Goal: Task Accomplishment & Management: Manage account settings

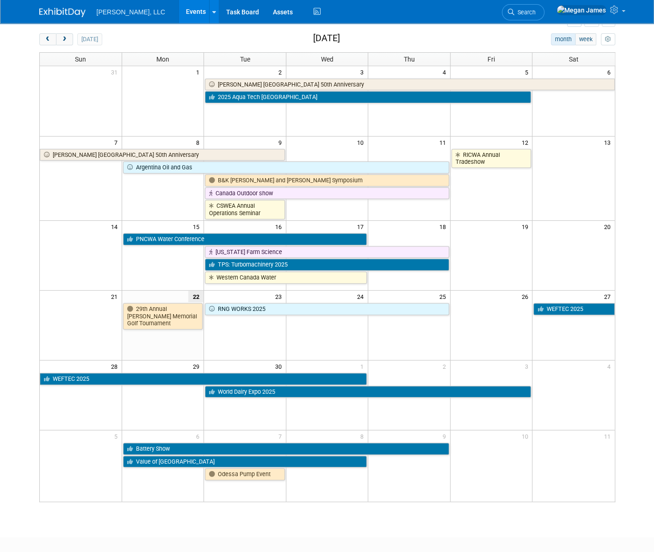
scroll to position [86, 0]
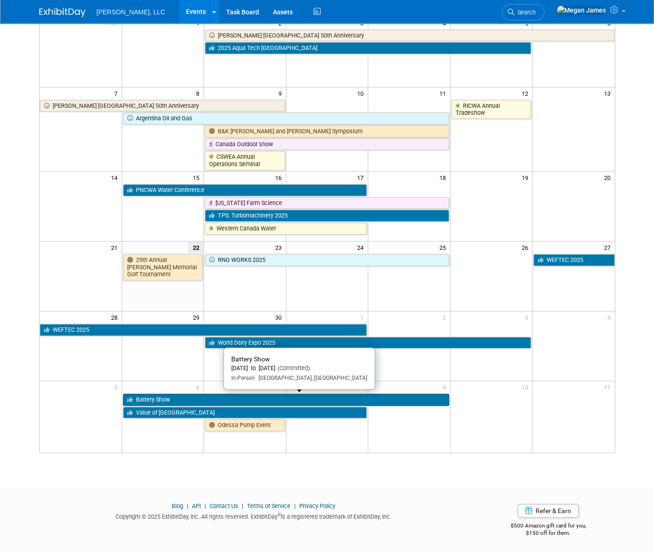
click at [175, 397] on link "Battery Show" at bounding box center [286, 400] width 326 height 12
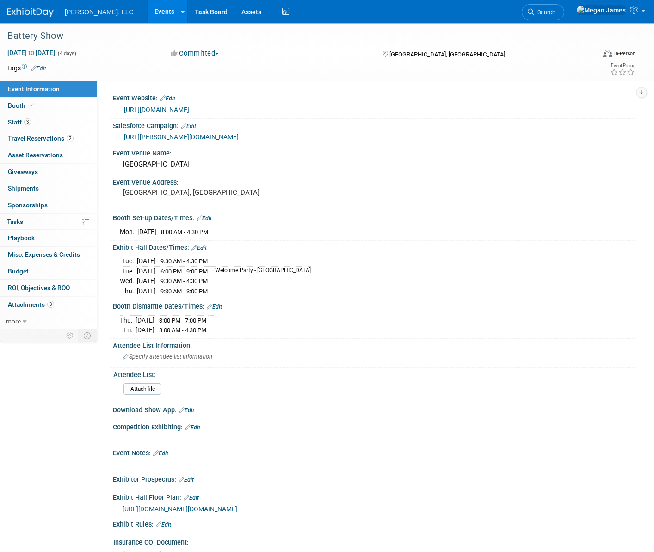
select select "Industrial"
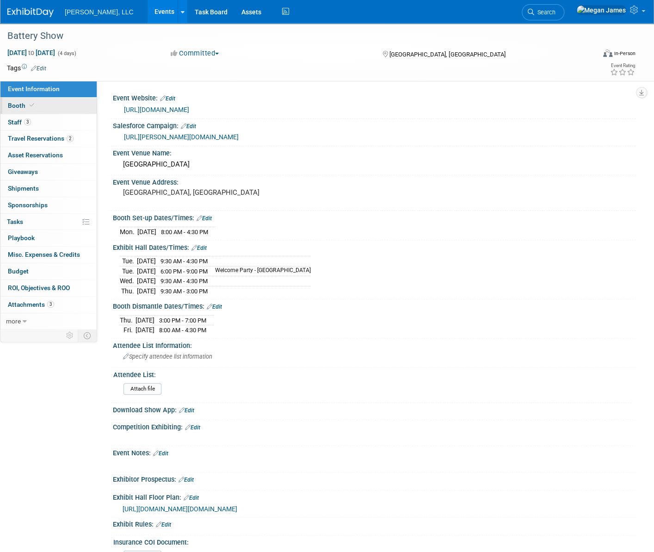
click at [74, 98] on link "Booth" at bounding box center [48, 106] width 96 height 16
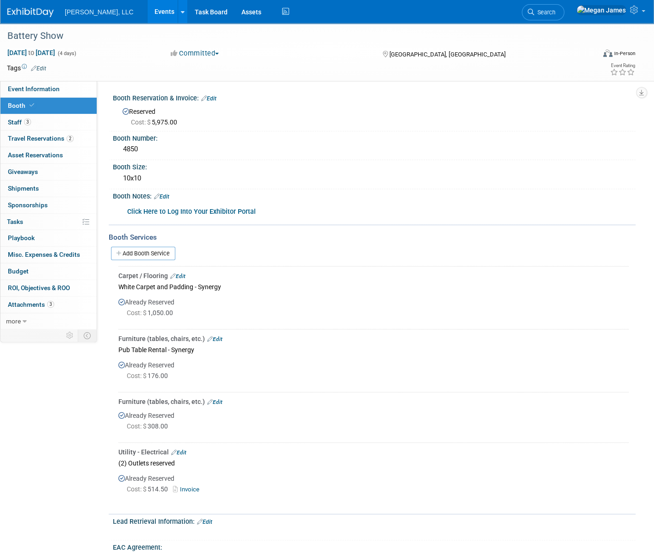
click at [466, 0] on div "Boerger, LLC Events Add Event Bulk Upload Events Shareable Event Boards Recentl…" at bounding box center [321, 11] width 628 height 23
click at [148, 19] on link "Events" at bounding box center [165, 11] width 34 height 23
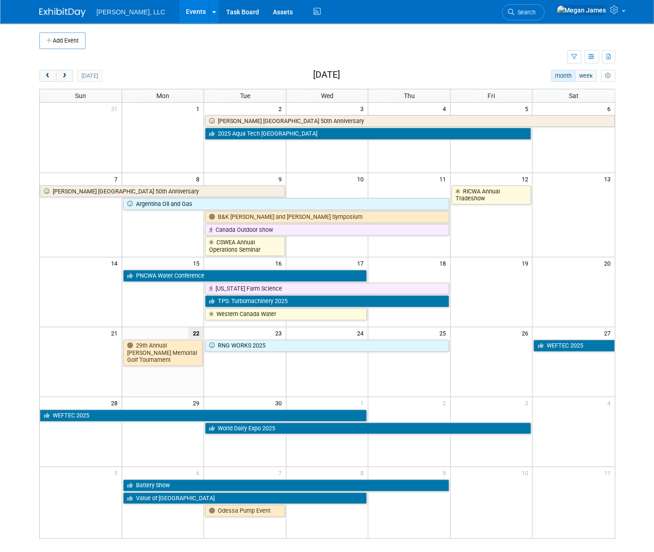
click at [384, 1] on div "Boerger, LLC Events Add Event Bulk Upload Events Shareable Event Boards Recentl…" at bounding box center [327, 11] width 576 height 23
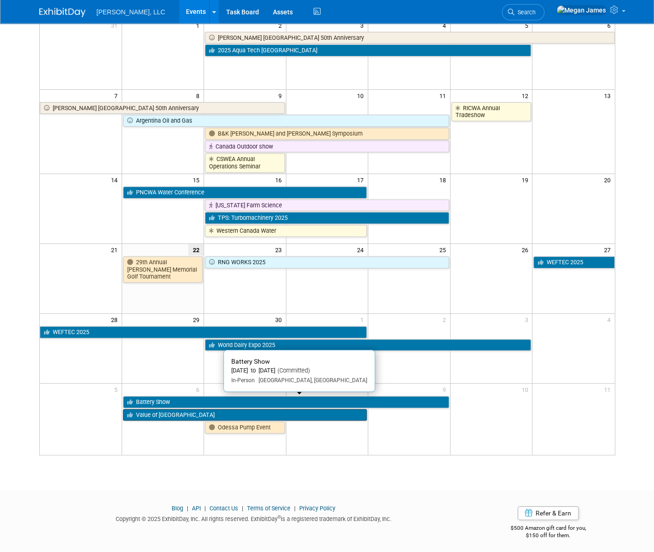
scroll to position [84, 0]
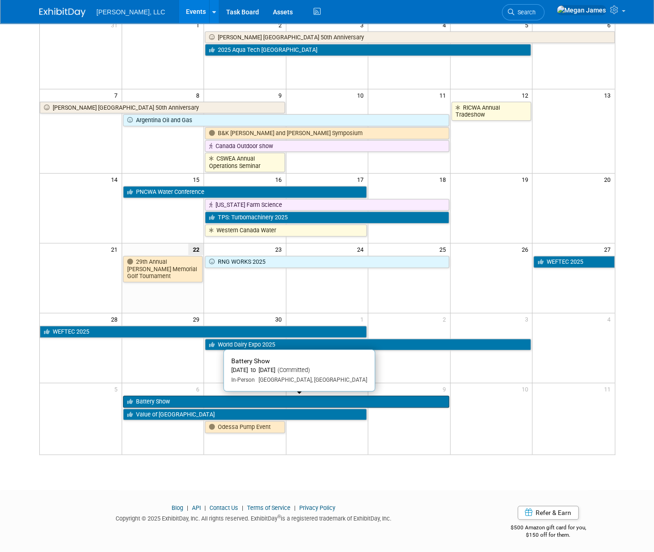
click at [174, 398] on link "Battery Show" at bounding box center [286, 402] width 326 height 12
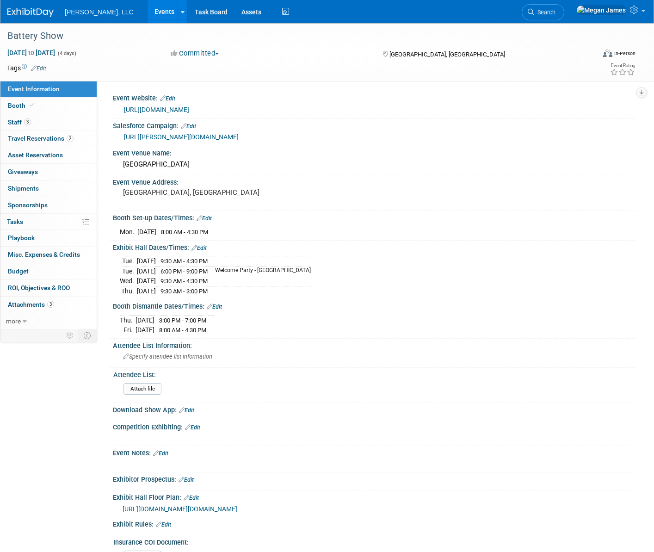
select select "Industrial"
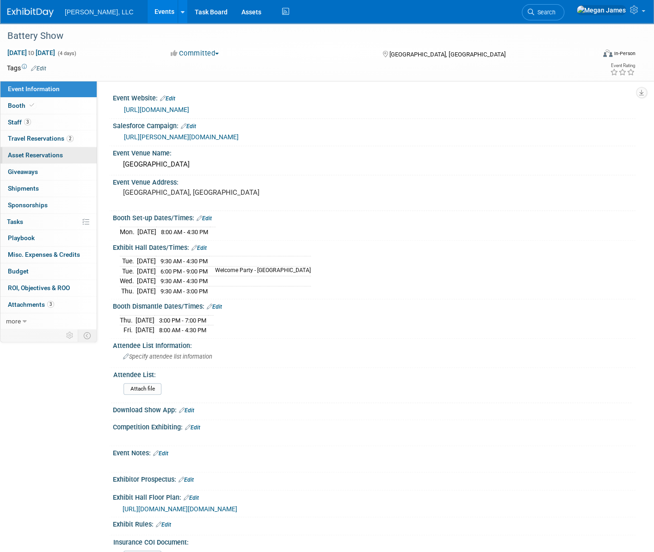
click at [66, 155] on link "0 Asset Reservations 0" at bounding box center [48, 155] width 96 height 16
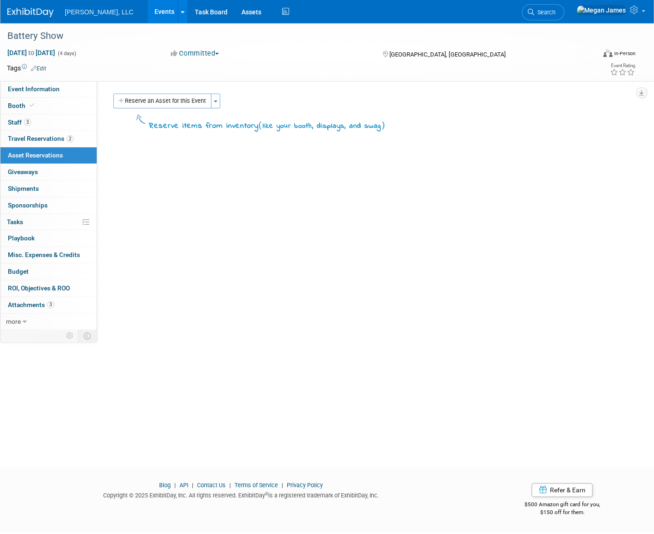
click at [148, 19] on link "Events" at bounding box center [165, 11] width 34 height 23
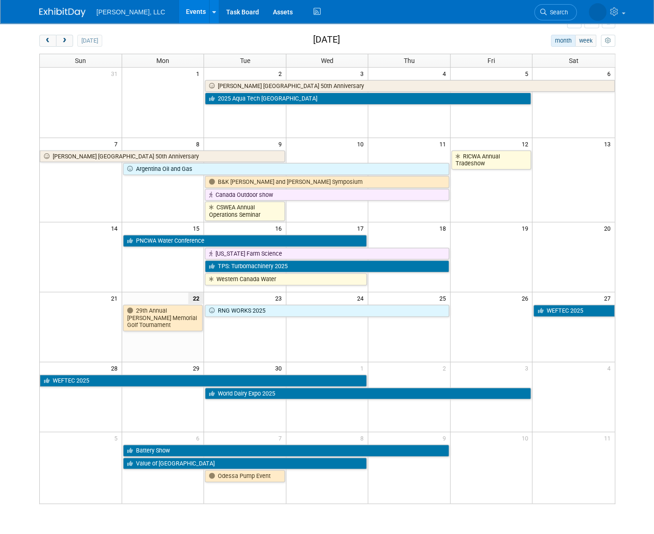
scroll to position [84, 0]
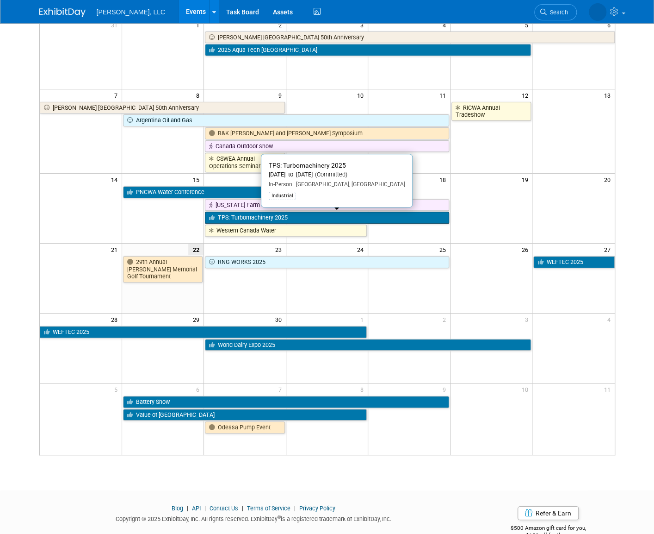
click at [289, 217] on link "TPS: Turbomachinery 2025" at bounding box center [327, 217] width 244 height 12
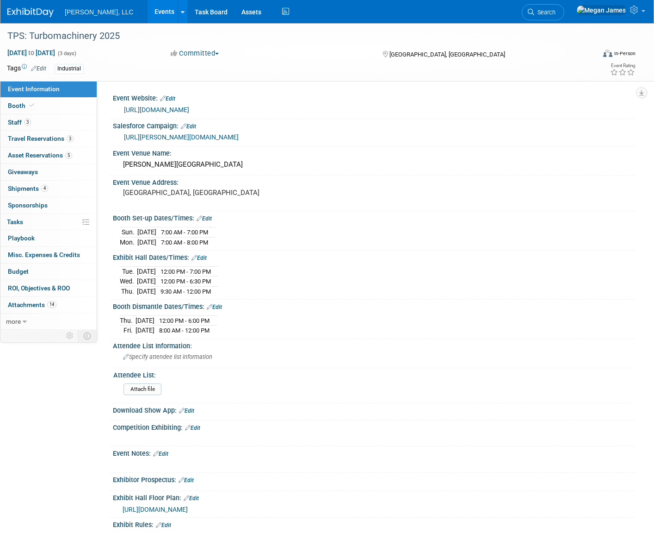
select select "Industrial"
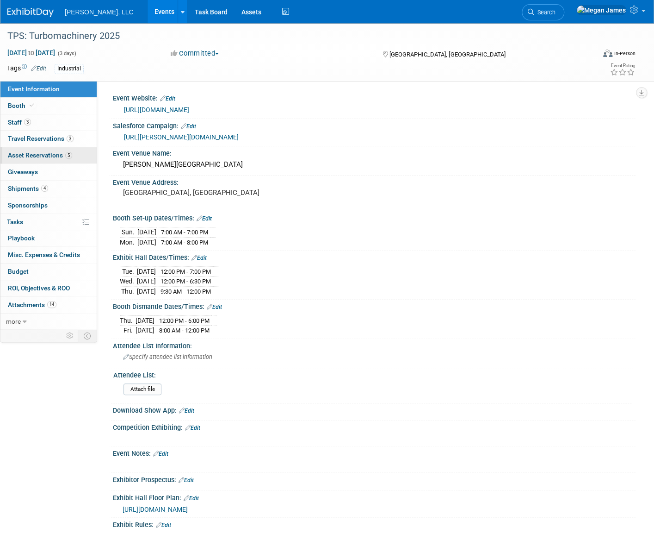
click at [62, 154] on span "Asset Reservations 5" at bounding box center [40, 154] width 64 height 7
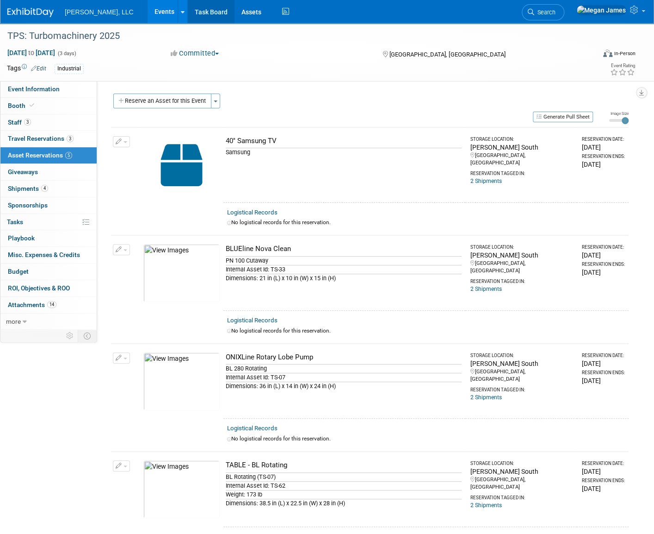
drag, startPoint x: 127, startPoint y: 12, endPoint x: 192, endPoint y: 4, distance: 65.2
click at [148, 12] on link "Events" at bounding box center [165, 11] width 34 height 23
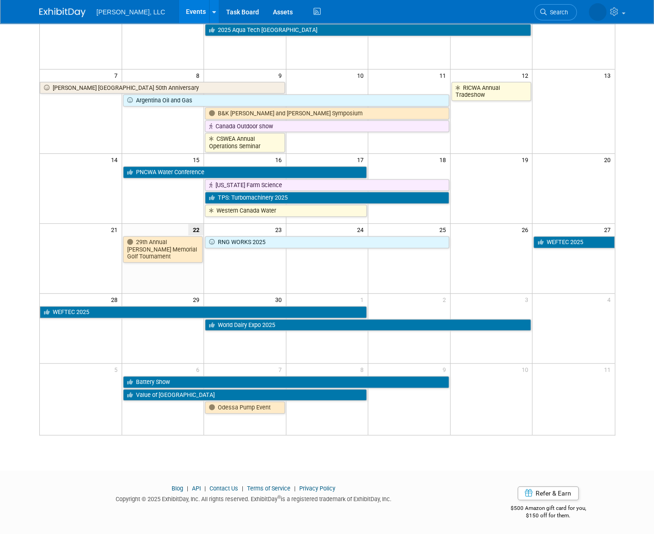
scroll to position [104, 0]
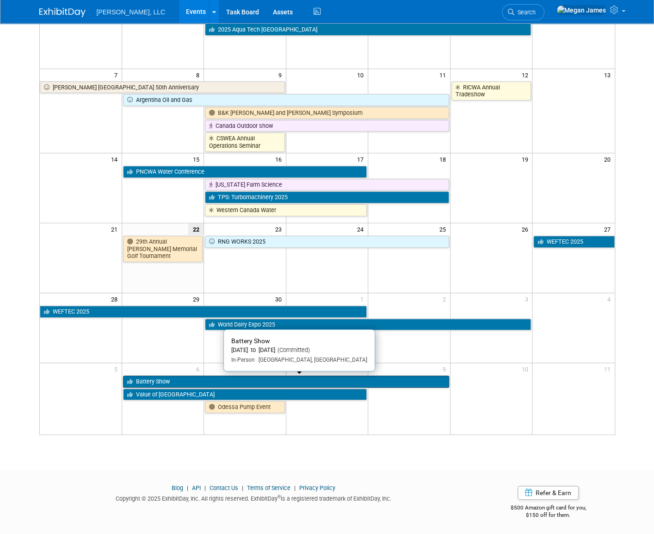
click at [162, 382] on link "Battery Show" at bounding box center [286, 381] width 326 height 12
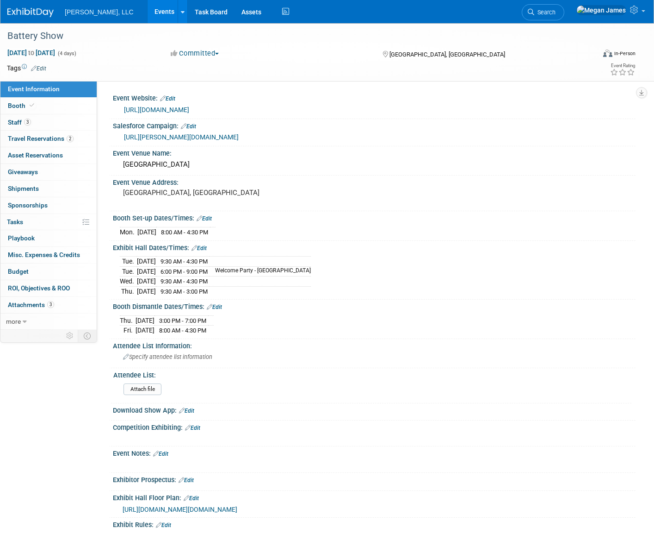
select select "Industrial"
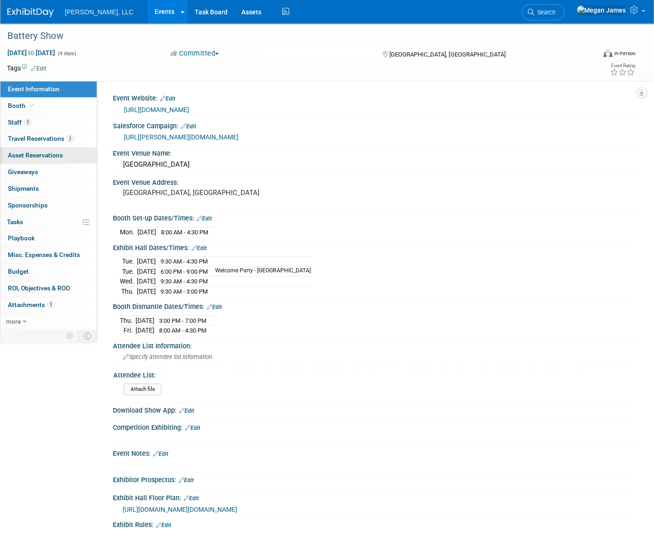
click at [72, 155] on link "0 Asset Reservations 0" at bounding box center [48, 155] width 96 height 16
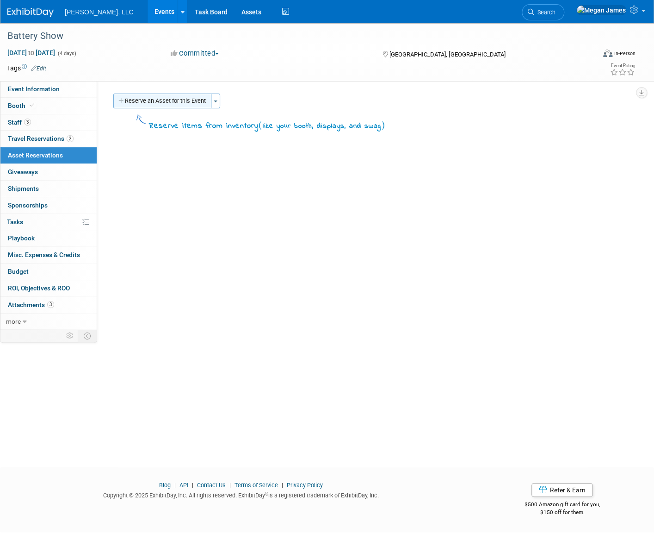
click at [178, 102] on button "Reserve an Asset for this Event" at bounding box center [162, 100] width 98 height 15
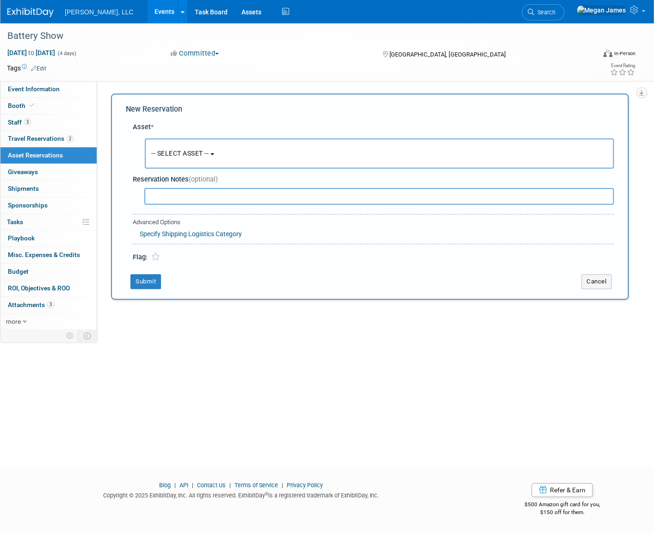
click at [214, 146] on button "-- SELECT ASSET --" at bounding box center [379, 153] width 469 height 30
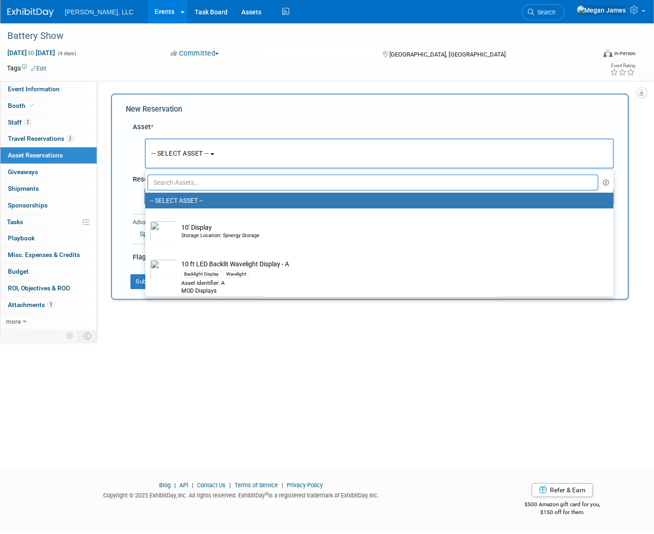
click at [188, 184] on input "text" at bounding box center [373, 182] width 451 height 16
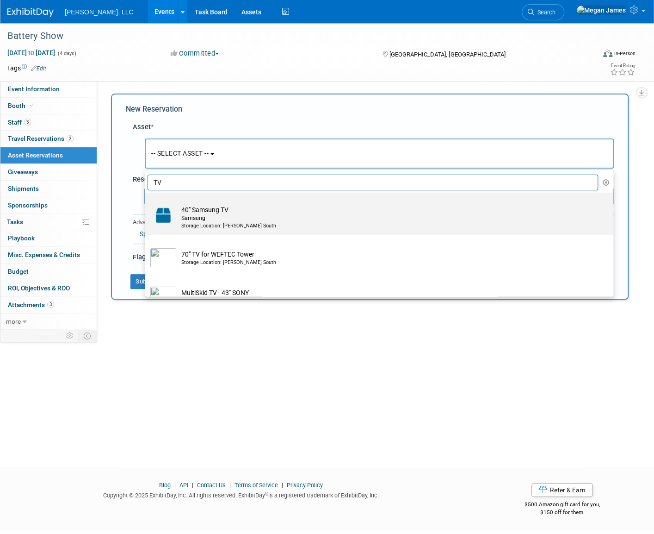
type input "TV"
click at [197, 218] on div "Samsung" at bounding box center [388, 218] width 414 height 8
click at [147, 204] on input "40" Samsung TV Samsung Storage Location: Boerger South" at bounding box center [144, 201] width 6 height 6
select select "10719960"
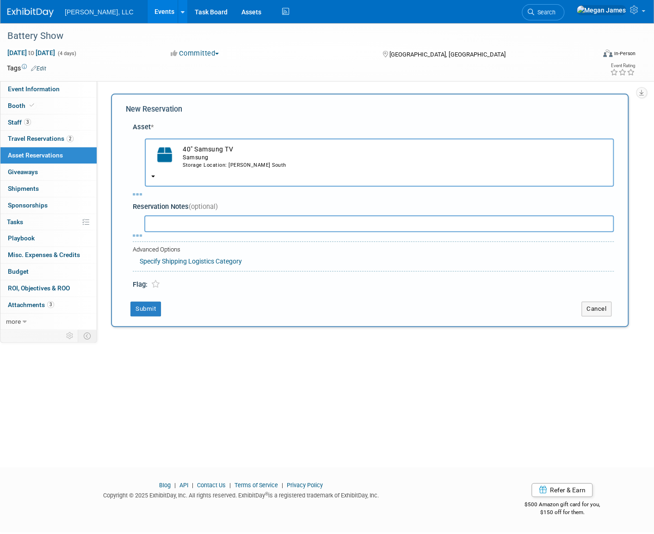
select select "9"
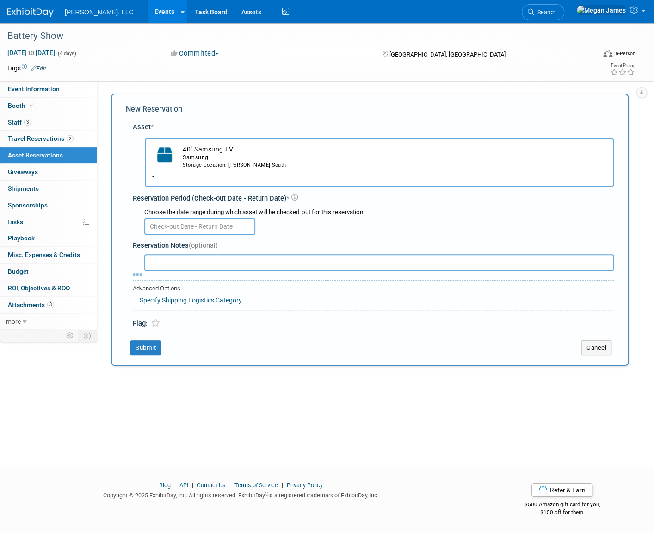
click at [191, 223] on input "text" at bounding box center [199, 226] width 111 height 17
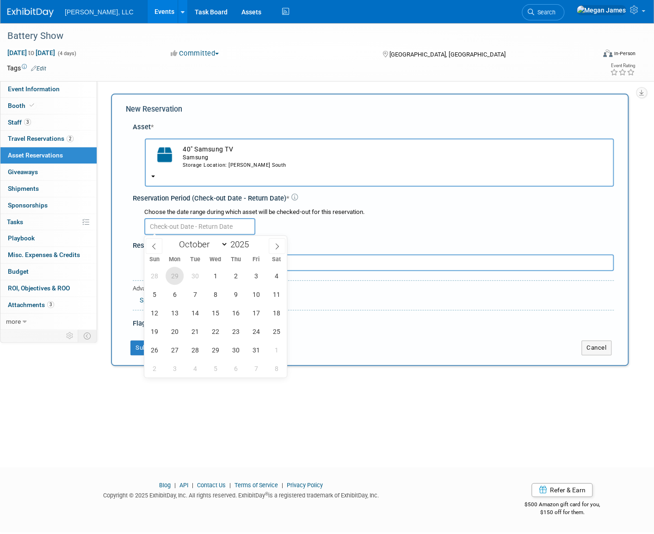
click at [175, 278] on span "29" at bounding box center [175, 276] width 18 height 18
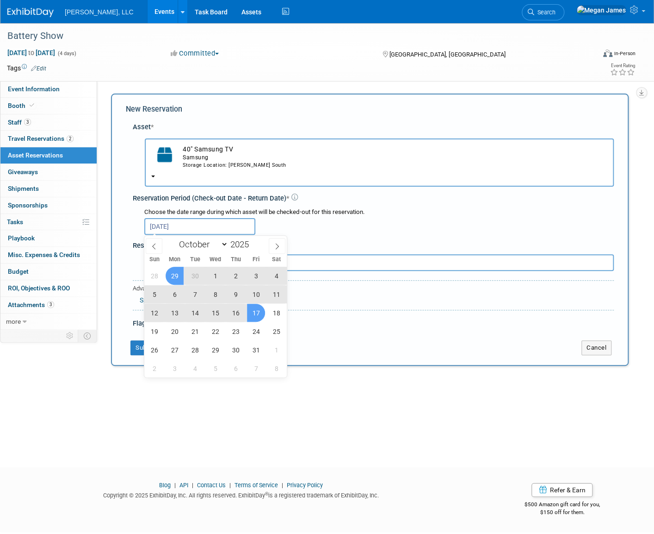
click at [258, 315] on span "17" at bounding box center [256, 313] width 18 height 18
type input "Sep 29, 2025 to Oct 17, 2025"
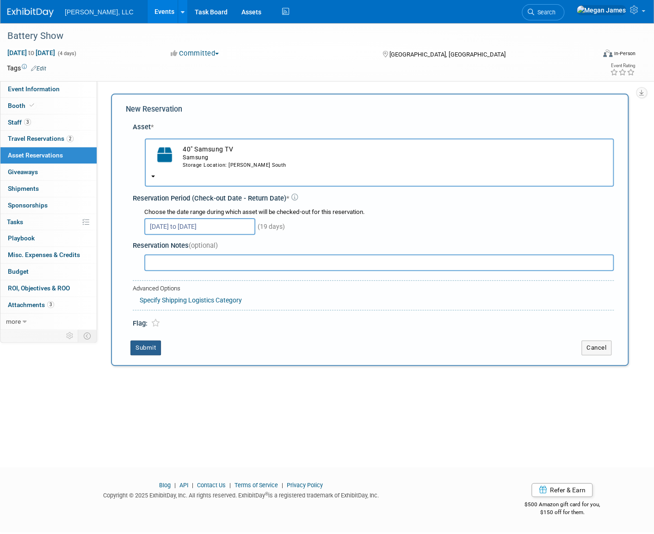
click at [143, 349] on button "Submit" at bounding box center [146, 347] width 31 height 15
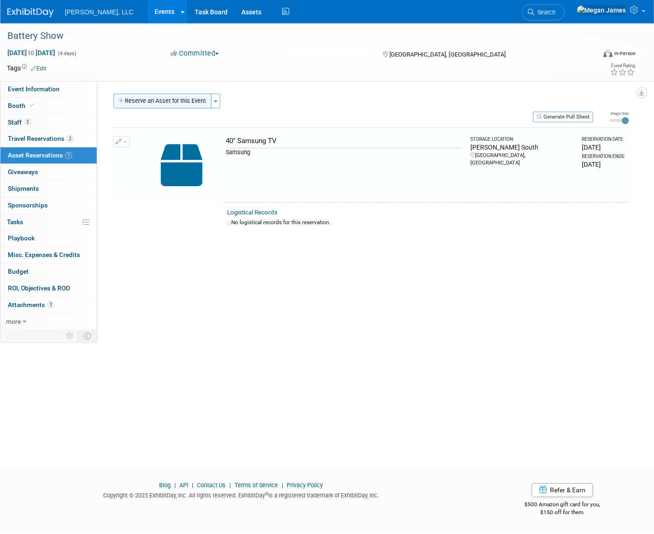
click at [176, 101] on button "Reserve an Asset for this Event" at bounding box center [162, 100] width 98 height 15
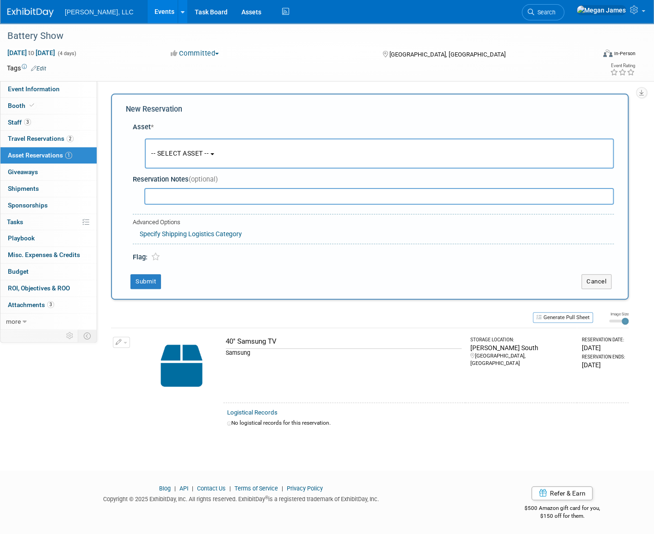
click at [180, 150] on span "-- SELECT ASSET --" at bounding box center [179, 152] width 57 height 7
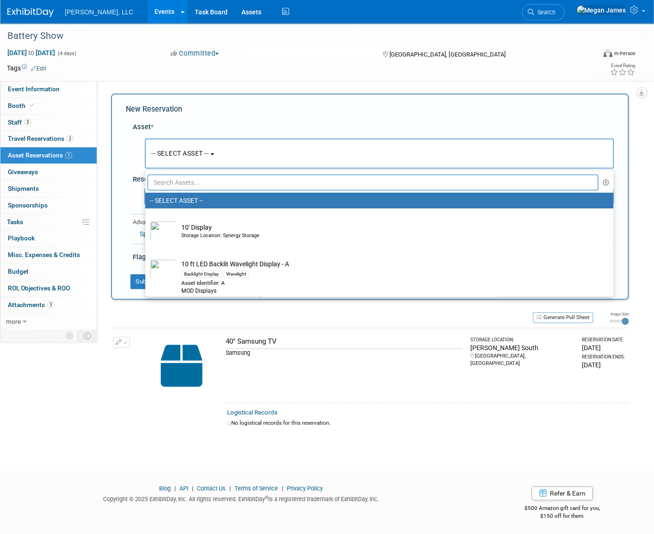
click at [176, 180] on input "text" at bounding box center [373, 182] width 451 height 16
type input "y"
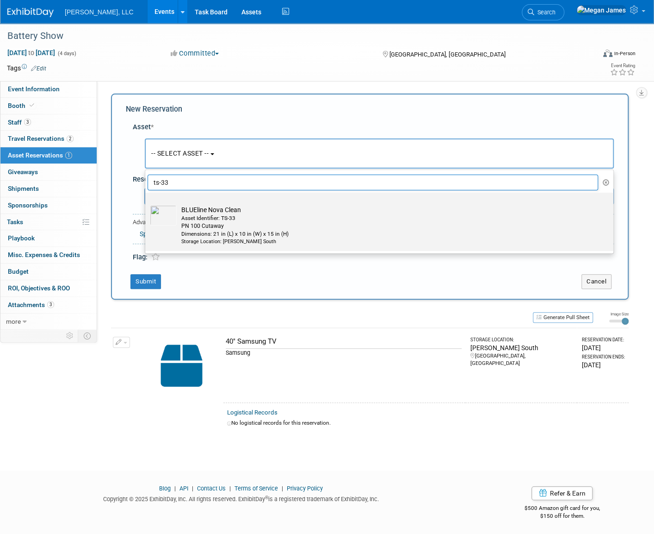
type input "ts-33"
click at [191, 222] on div "PN 100 Cutaway" at bounding box center [388, 226] width 414 height 8
click at [147, 204] on input "BLUEline Nova Clean Asset Identifier: TS-33 PN 100 Cutaway Dimensions: 21 in (L…" at bounding box center [144, 201] width 6 height 6
select select "10713025"
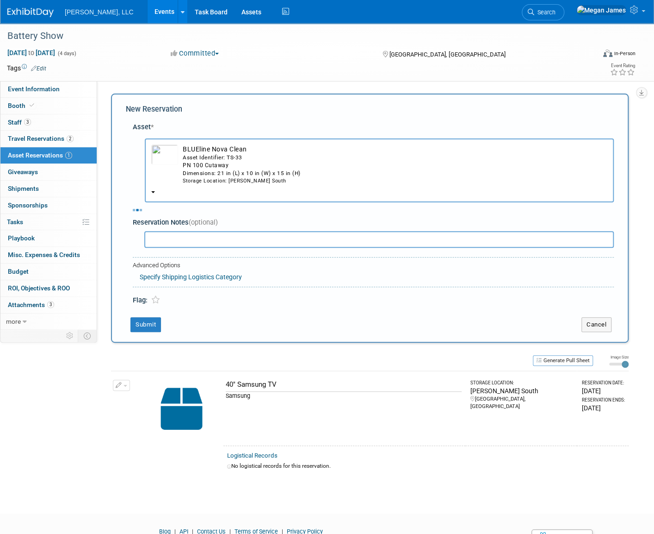
select select "9"
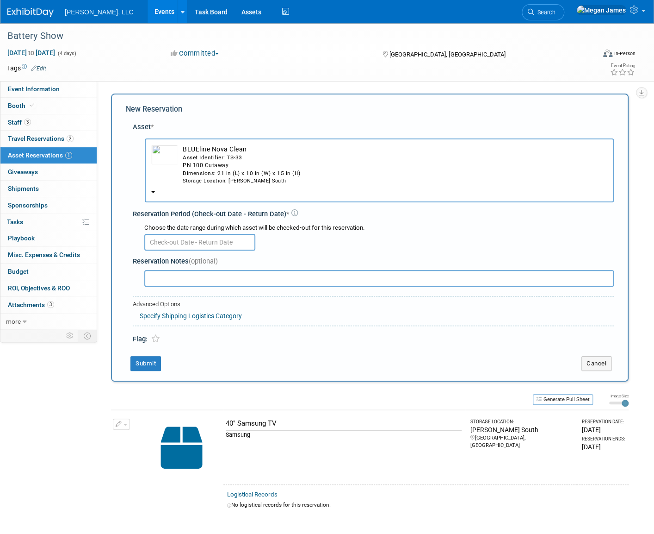
click at [180, 244] on input "text" at bounding box center [199, 242] width 111 height 17
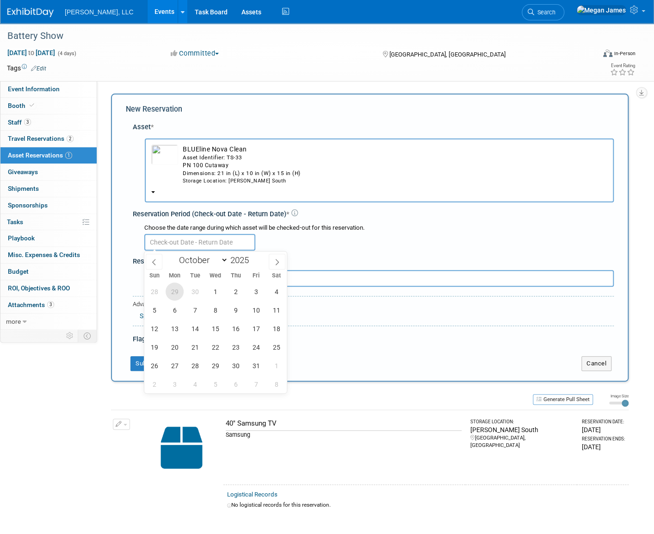
click at [170, 294] on span "29" at bounding box center [175, 291] width 18 height 18
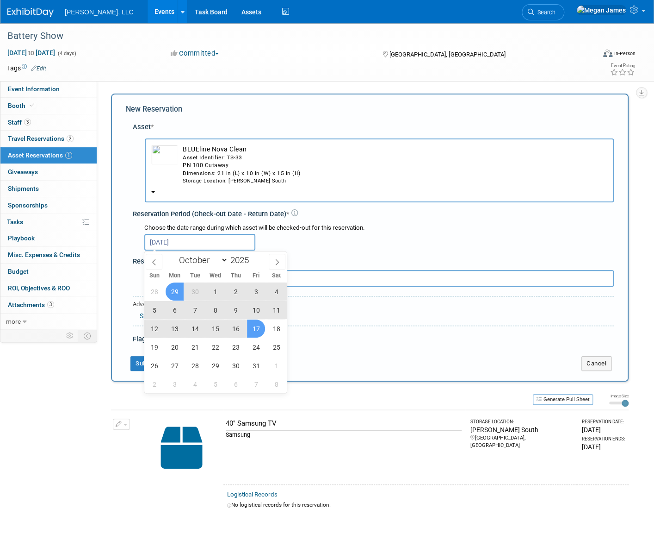
click at [255, 331] on span "17" at bounding box center [256, 328] width 18 height 18
type input "Sep 29, 2025 to Oct 17, 2025"
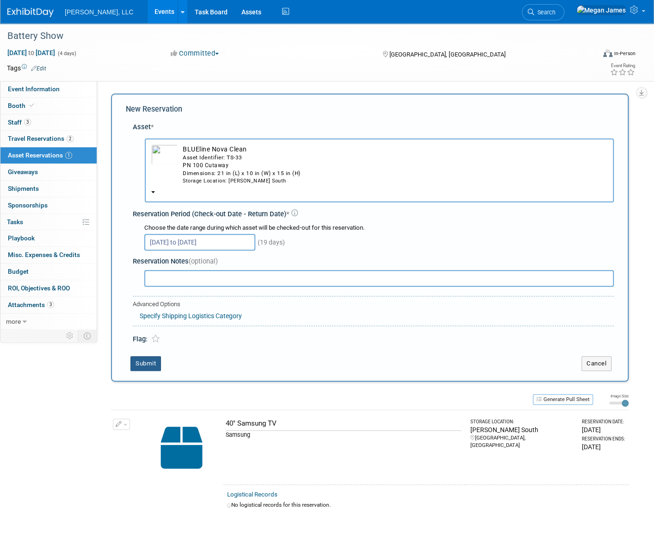
click at [152, 364] on button "Submit" at bounding box center [146, 363] width 31 height 15
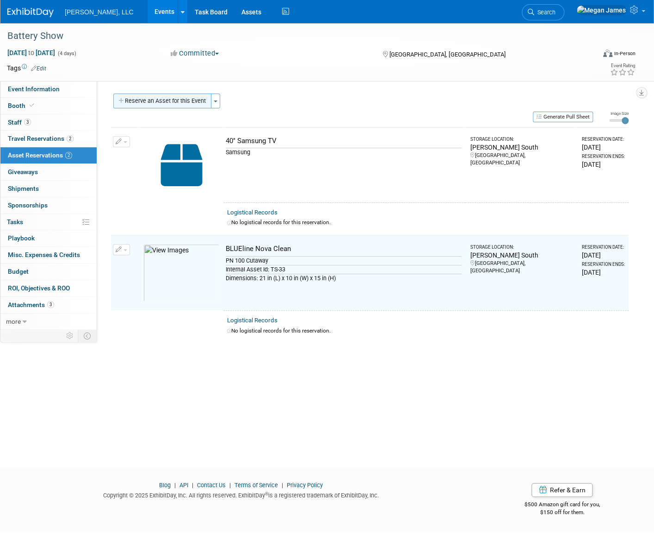
click at [191, 105] on button "Reserve an Asset for this Event" at bounding box center [162, 100] width 98 height 15
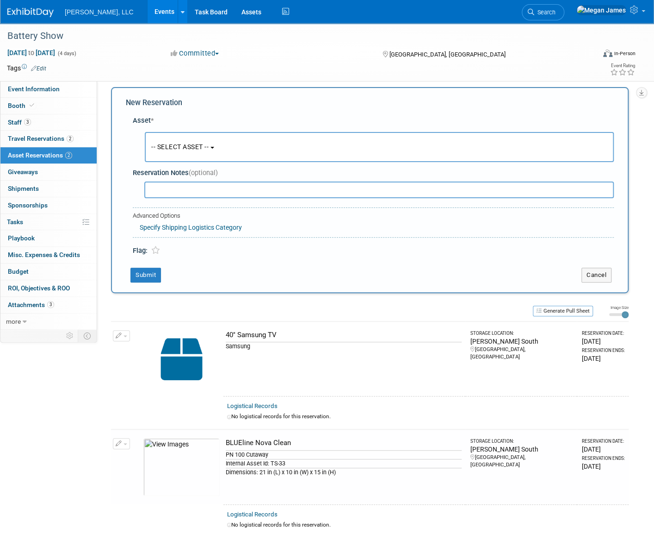
scroll to position [9, 0]
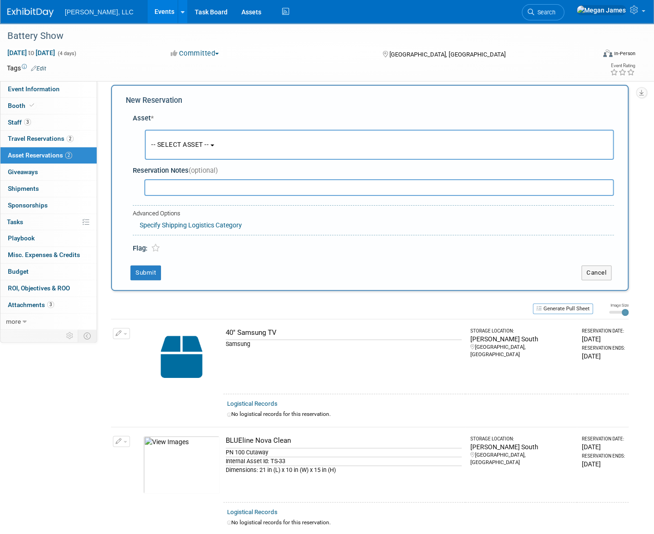
click at [176, 144] on span "-- SELECT ASSET --" at bounding box center [179, 144] width 57 height 7
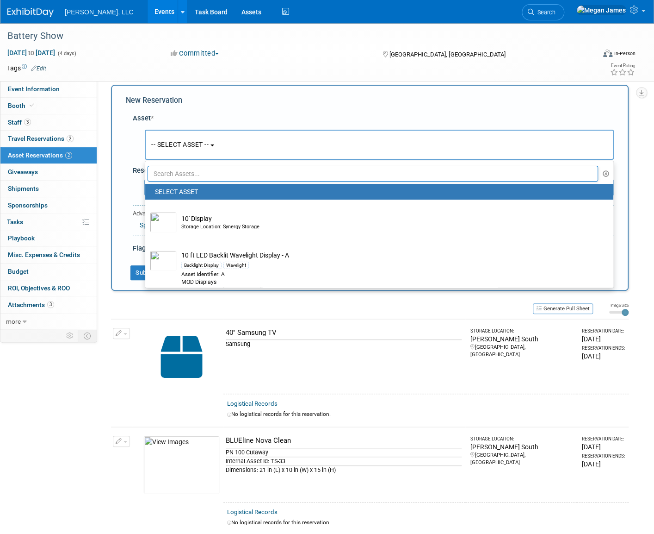
click at [174, 177] on input "text" at bounding box center [373, 174] width 451 height 16
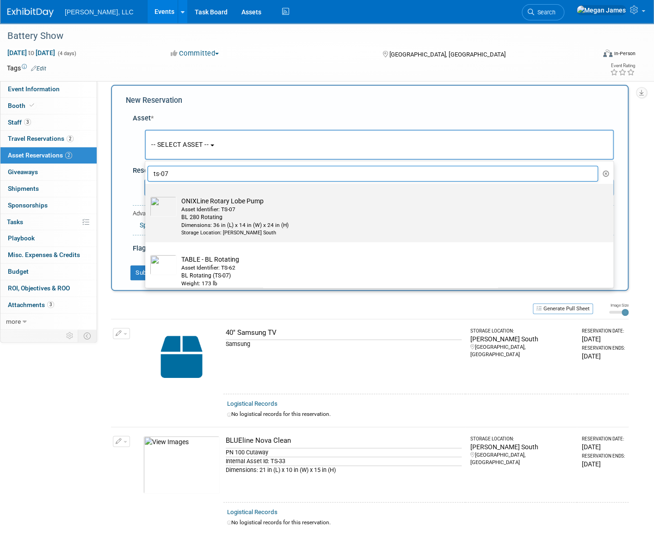
type input "ts-07"
click at [217, 214] on div "BL 280 Rotating" at bounding box center [388, 217] width 414 height 8
click at [147, 195] on input "ONIXLine Rotary Lobe Pump Asset Identifier: TS-07 BL 280 Rotating Dimensions: 3…" at bounding box center [144, 192] width 6 height 6
select select "10696294"
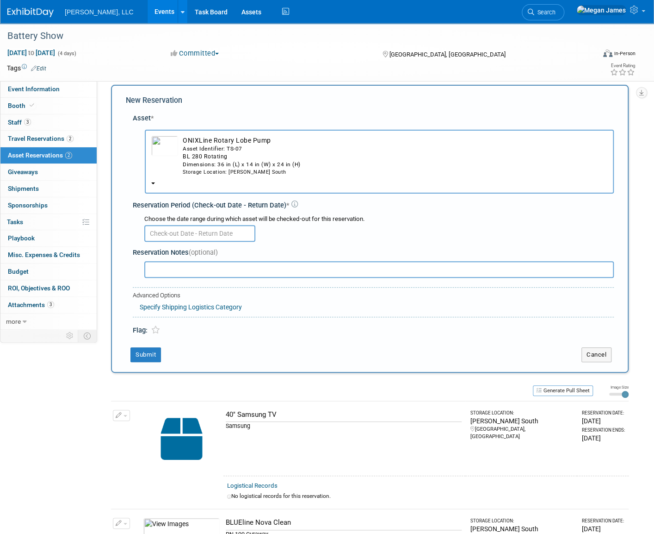
click at [182, 234] on input "text" at bounding box center [199, 233] width 111 height 17
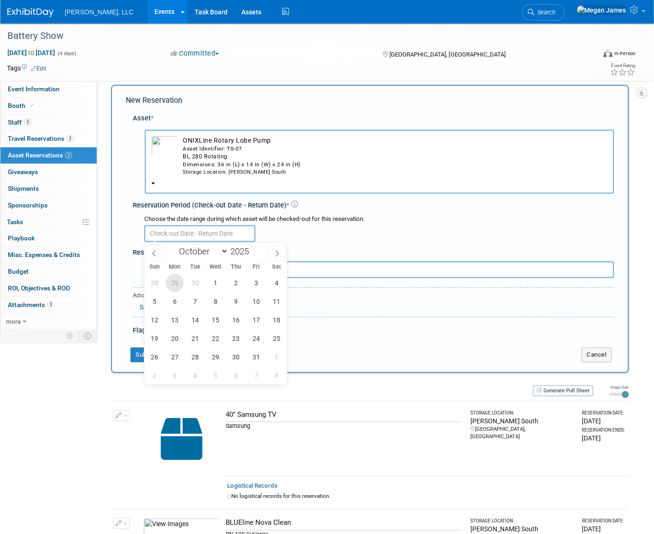
click at [173, 281] on span "29" at bounding box center [175, 283] width 18 height 18
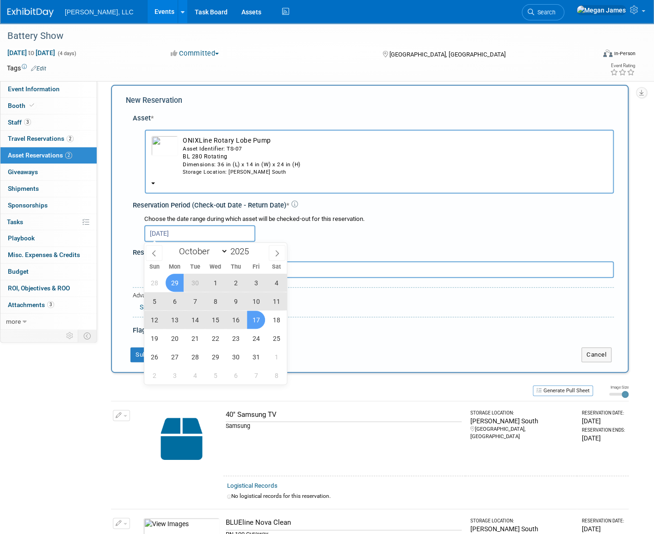
click at [255, 317] on span "17" at bounding box center [256, 320] width 18 height 18
type input "Sep 29, 2025 to Oct 17, 2025"
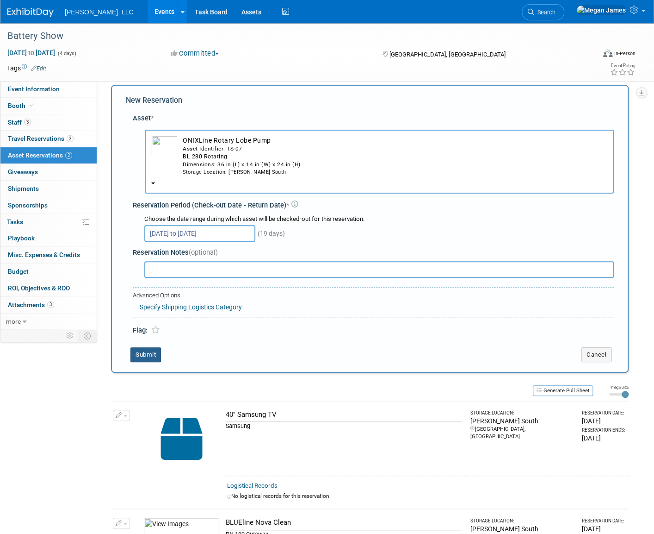
click at [154, 355] on button "Submit" at bounding box center [146, 354] width 31 height 15
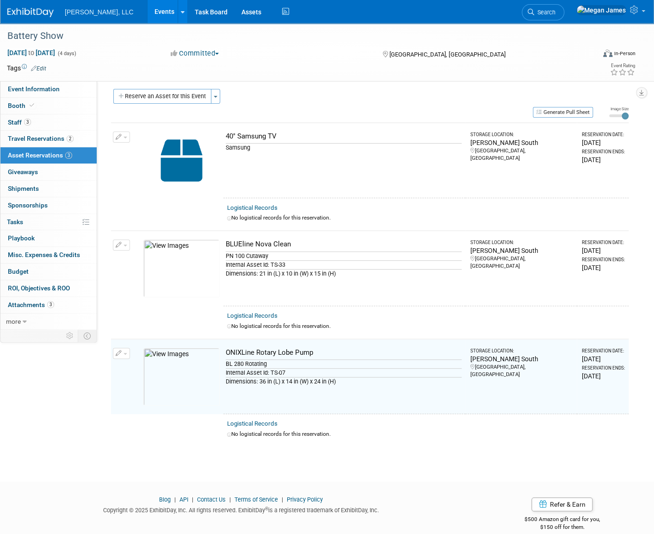
scroll to position [0, 0]
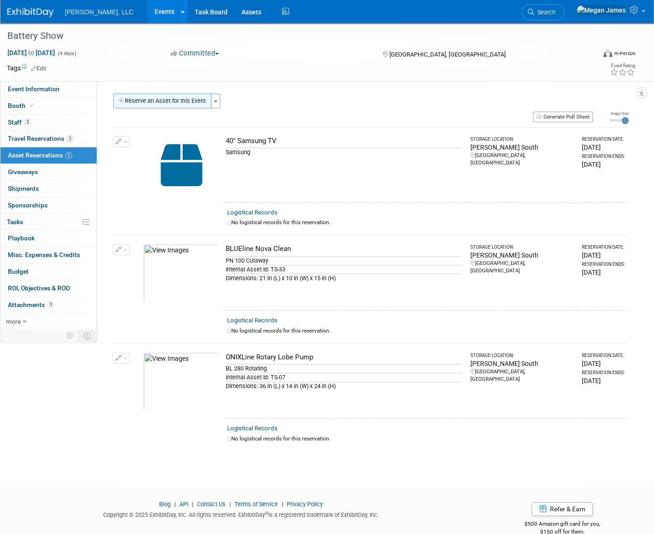
click at [195, 100] on button "Reserve an Asset for this Event" at bounding box center [162, 100] width 98 height 15
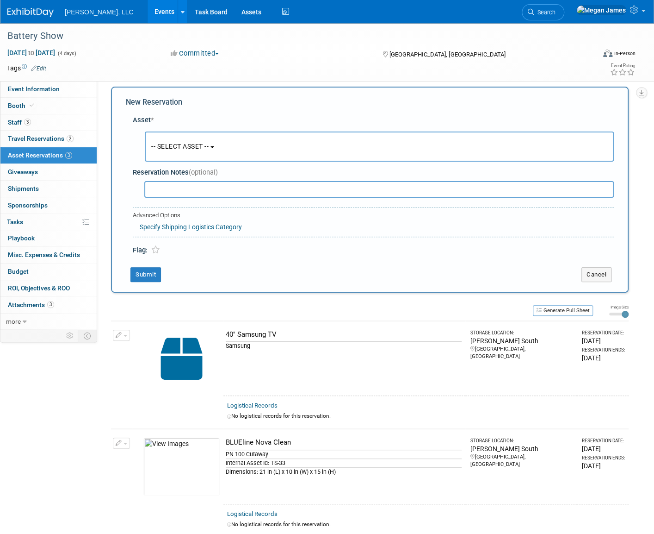
scroll to position [9, 0]
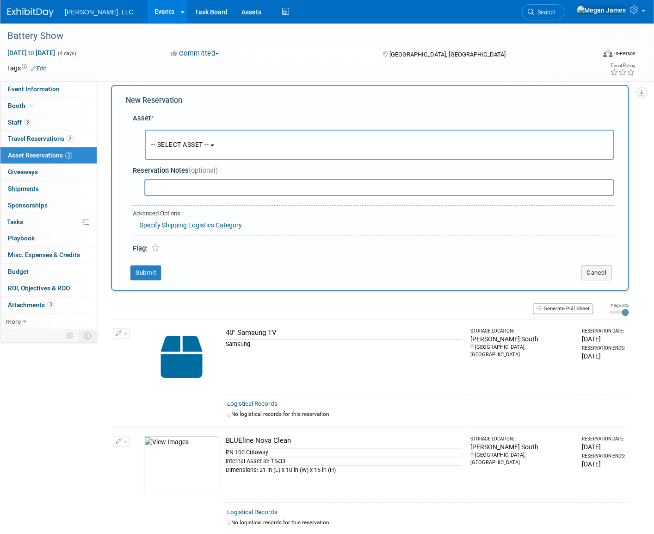
click at [217, 150] on button "-- SELECT ASSET --" at bounding box center [379, 145] width 469 height 30
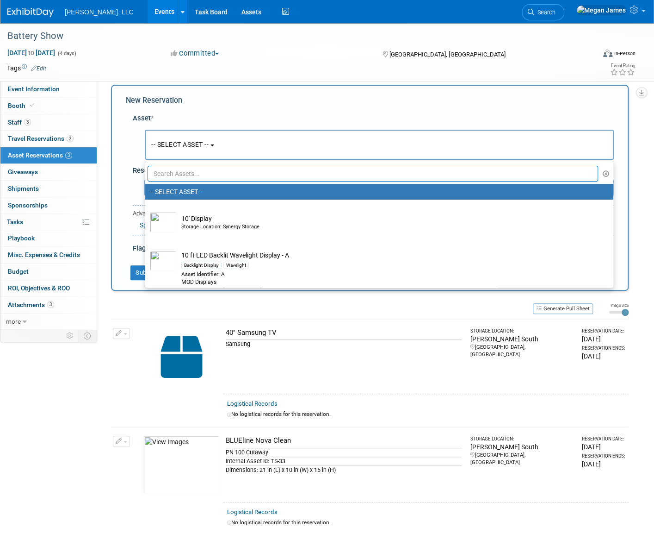
click at [212, 174] on input "text" at bounding box center [373, 174] width 451 height 16
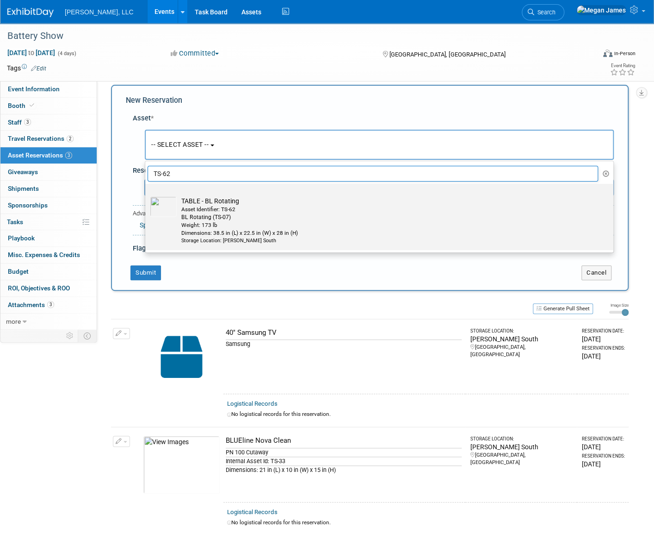
type input "TS-62"
click at [217, 217] on div "BL Rotating (TS-07)" at bounding box center [388, 217] width 414 height 8
click at [147, 195] on input "TABLE - BL Rotating Asset Identifier: TS-62 BL Rotating (TS-07) Weight: 173 lb …" at bounding box center [144, 192] width 6 height 6
select select "10712775"
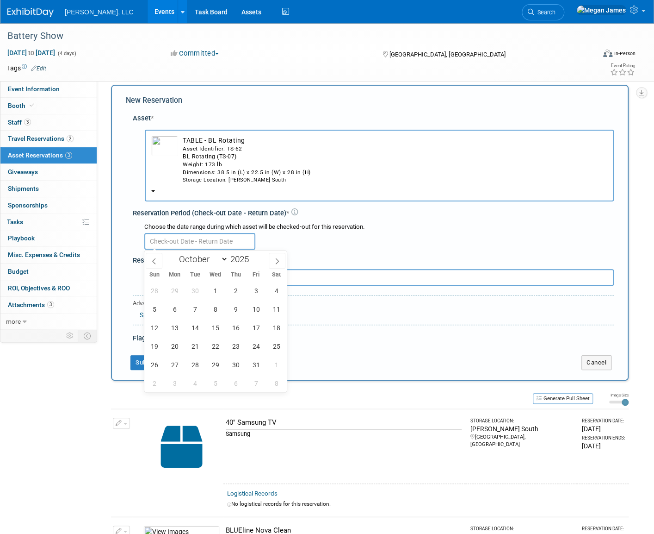
click at [194, 244] on input "text" at bounding box center [199, 241] width 111 height 17
click at [174, 289] on span "29" at bounding box center [175, 290] width 18 height 18
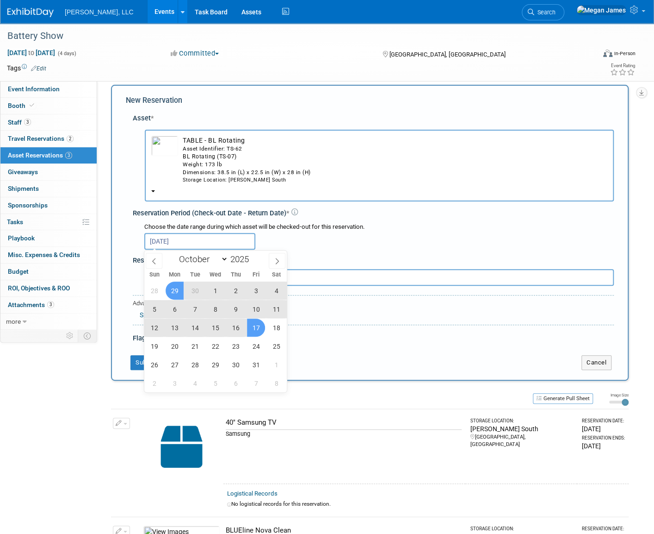
click at [259, 329] on span "17" at bounding box center [256, 327] width 18 height 18
type input "Sep 29, 2025 to Oct 17, 2025"
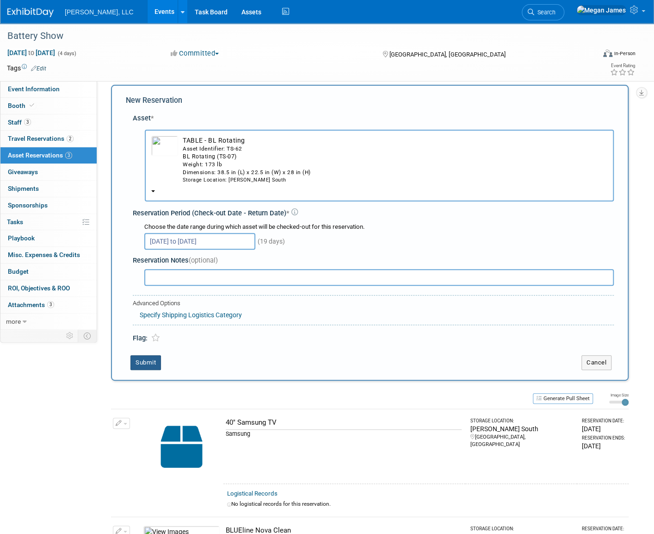
click at [142, 367] on button "Submit" at bounding box center [146, 362] width 31 height 15
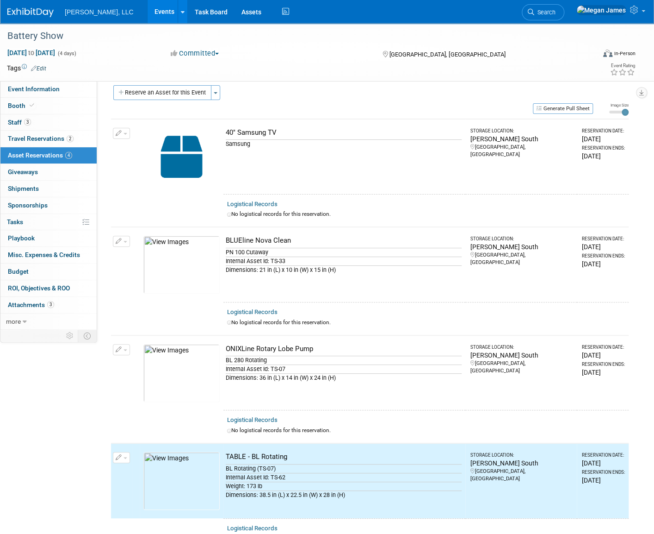
scroll to position [0, 0]
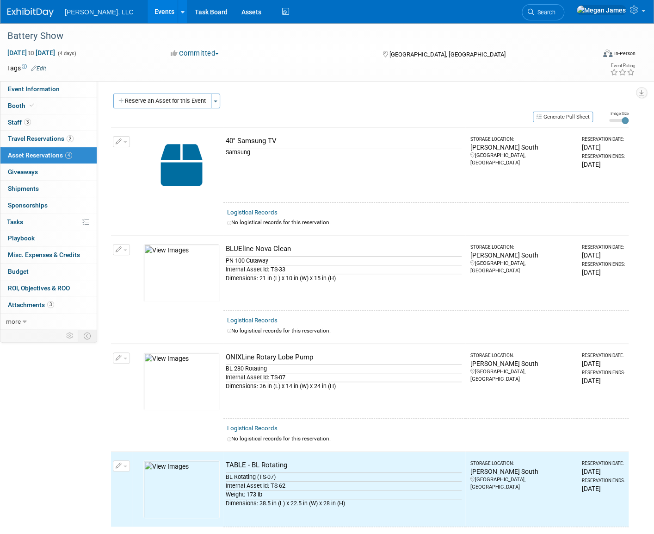
click at [199, 103] on button "Reserve an Asset for this Event" at bounding box center [162, 100] width 98 height 15
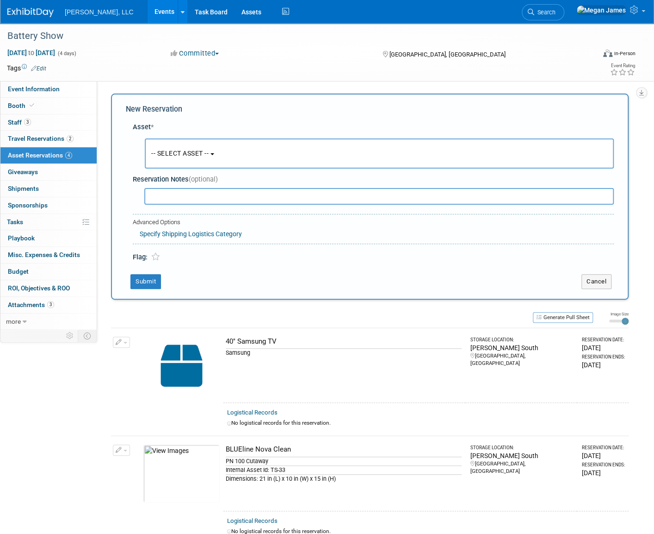
scroll to position [9, 0]
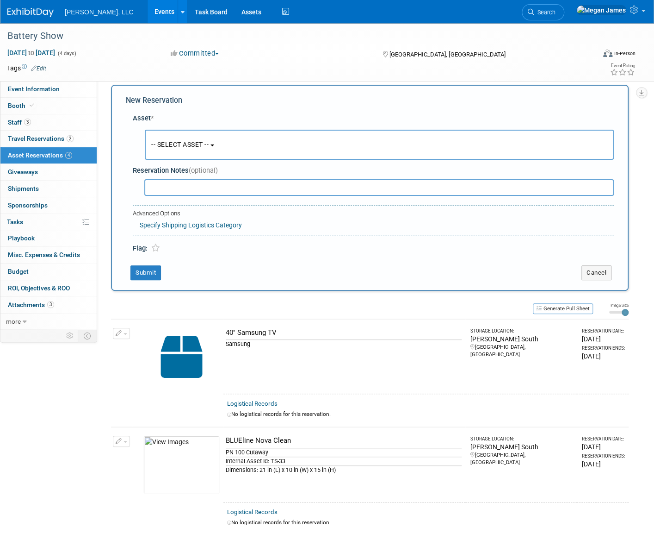
click at [221, 155] on button "-- SELECT ASSET --" at bounding box center [379, 145] width 469 height 30
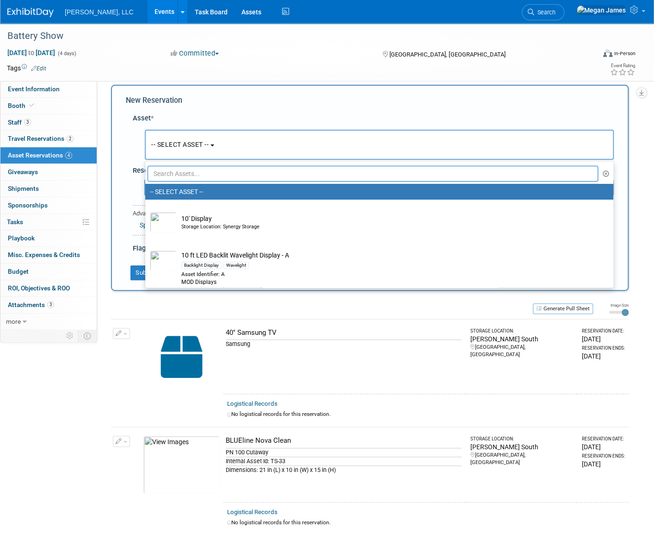
click at [198, 173] on input "text" at bounding box center [373, 174] width 451 height 16
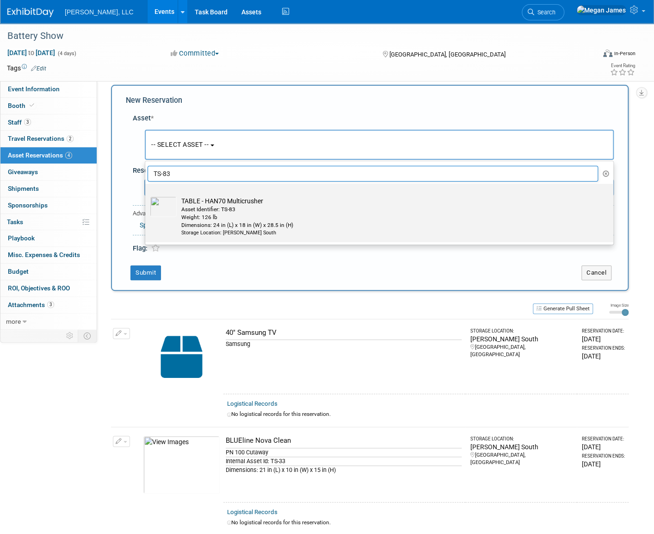
type input "TS-83"
click at [180, 210] on td "TABLE - HAN70 Multicrusher Asset Identifier: TS-83 Weight: 126 lb Dimensions: 2…" at bounding box center [386, 216] width 418 height 40
click at [147, 195] on input "TABLE - HAN70 Multicrusher Asset Identifier: TS-83 Weight: 126 lb Dimensions: 2…" at bounding box center [144, 192] width 6 height 6
select select "10720750"
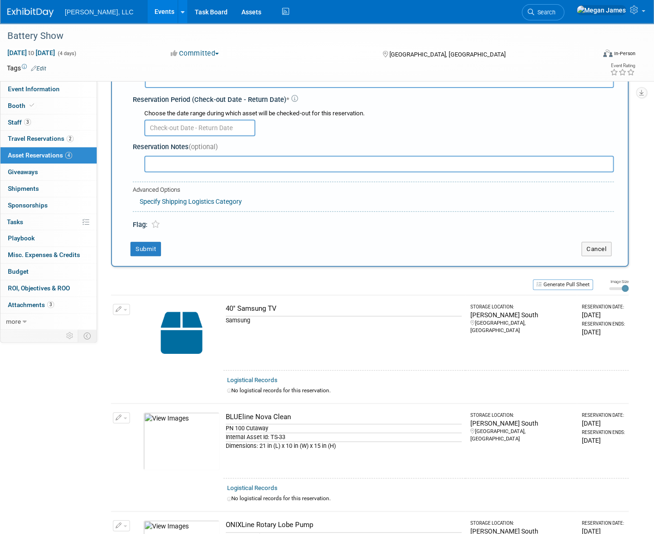
scroll to position [51, 0]
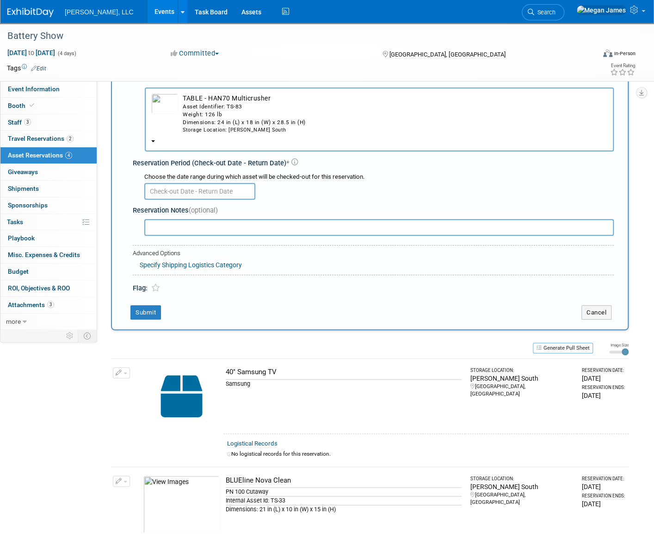
click at [167, 193] on input "text" at bounding box center [199, 191] width 111 height 17
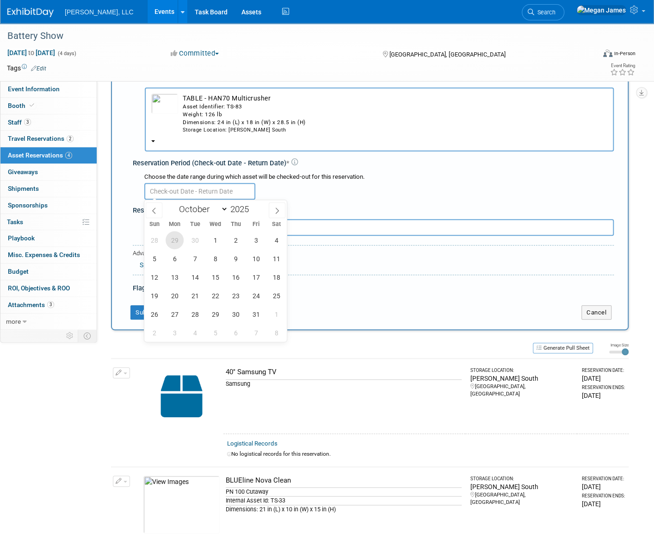
click at [175, 243] on span "29" at bounding box center [175, 240] width 18 height 18
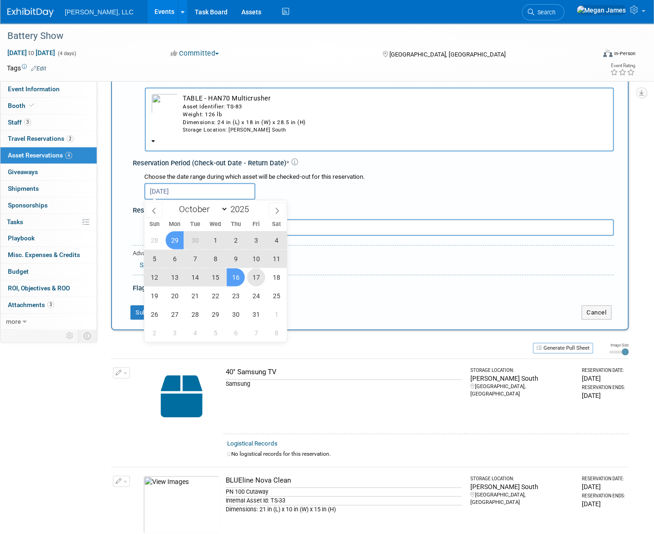
click at [252, 278] on span "17" at bounding box center [256, 277] width 18 height 18
type input "Sep 29, 2025 to Oct 17, 2025"
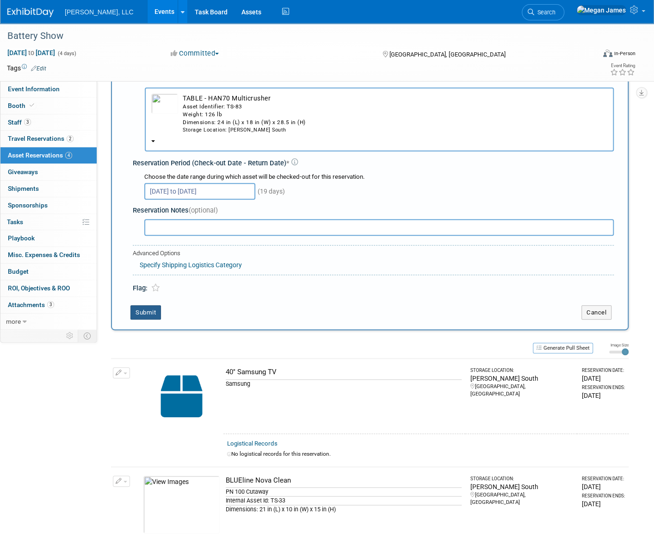
click at [143, 310] on button "Submit" at bounding box center [146, 312] width 31 height 15
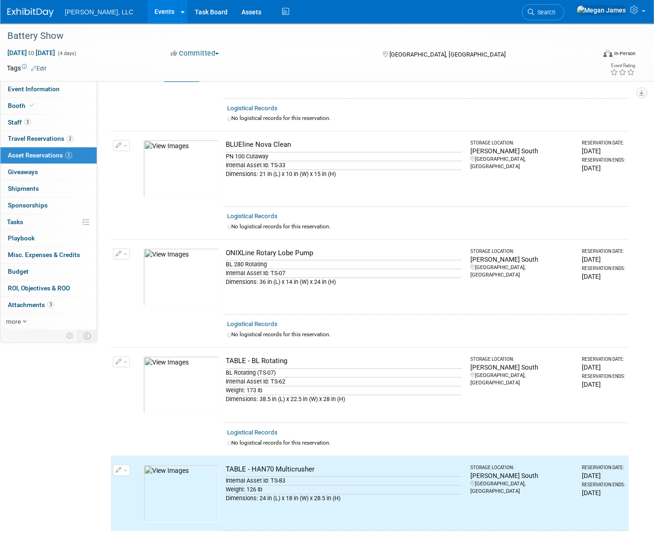
scroll to position [0, 0]
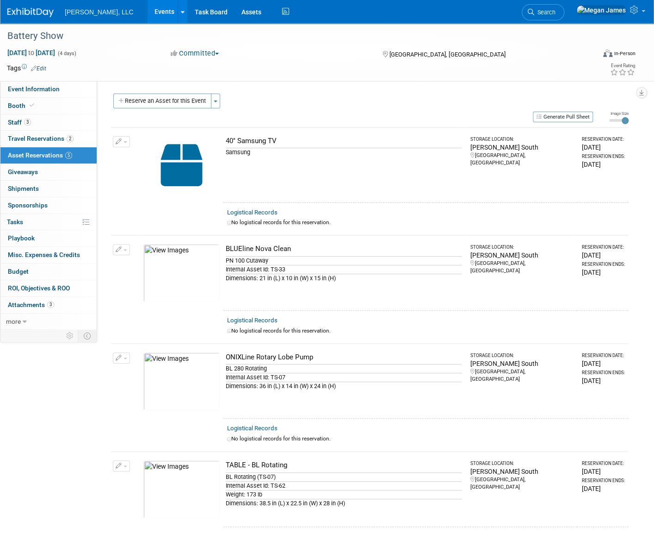
click at [567, 119] on button "Generate Pull Sheet" at bounding box center [563, 117] width 60 height 11
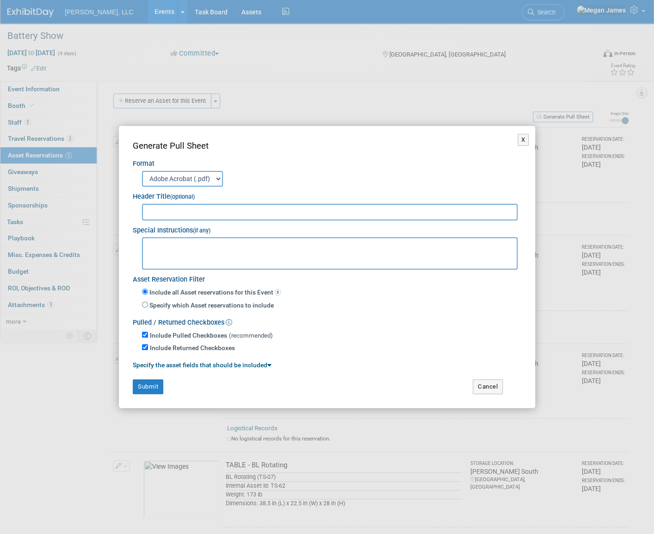
click at [173, 210] on input "text" at bounding box center [330, 212] width 376 height 17
type input "Battery Show"
click at [158, 384] on button "Submit" at bounding box center [148, 386] width 31 height 15
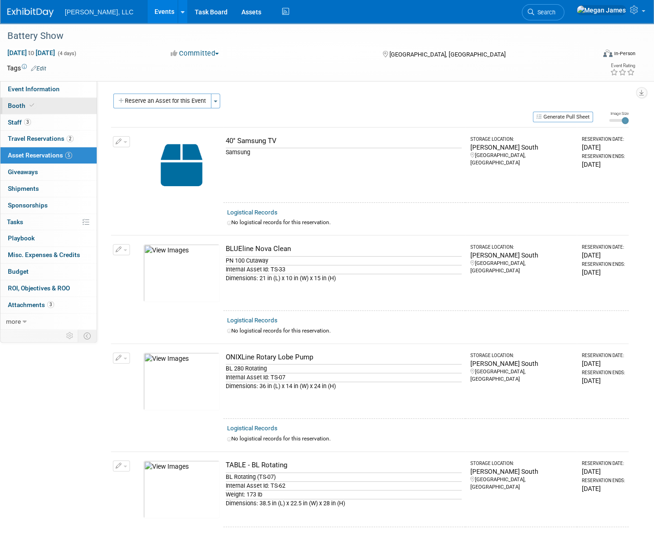
click at [66, 95] on link "Event Information" at bounding box center [48, 89] width 96 height 16
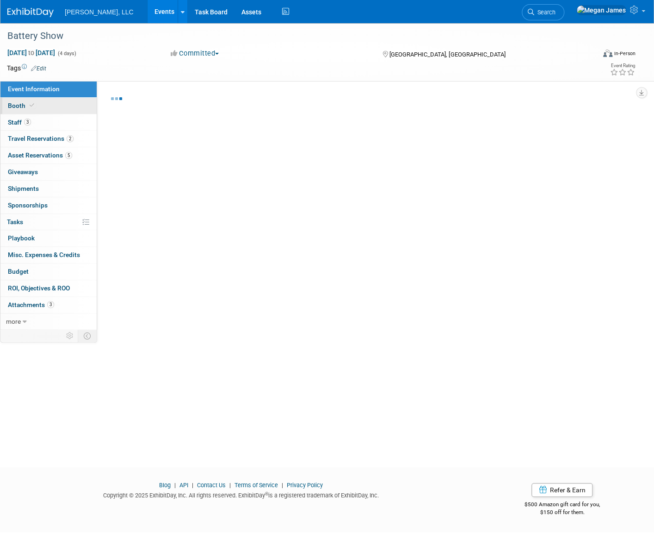
select select "Industrial"
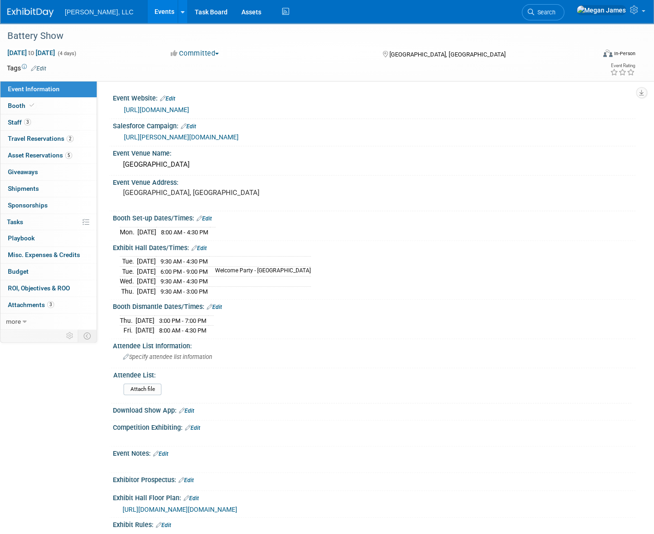
click at [148, 0] on link "Events" at bounding box center [165, 11] width 34 height 23
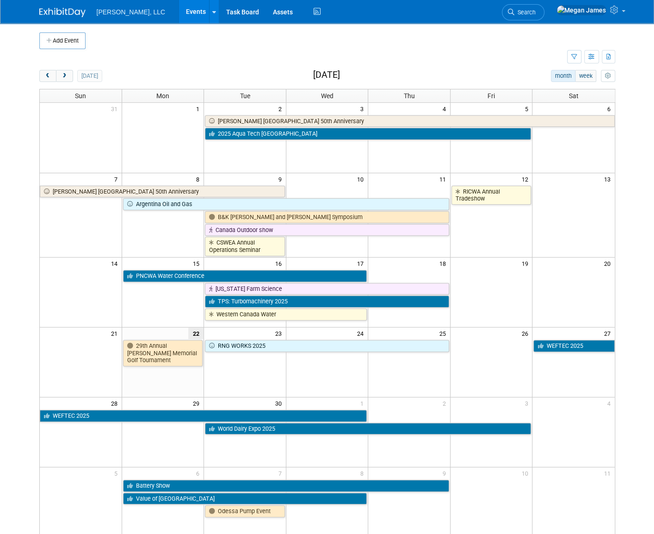
click at [32, 213] on div "Add Event New Event Duplicate Event Warning There is another event in your work…" at bounding box center [327, 290] width 590 height 534
click at [32, 358] on div "Add Event New Event Duplicate Event Warning There is another event in your work…" at bounding box center [327, 290] width 590 height 534
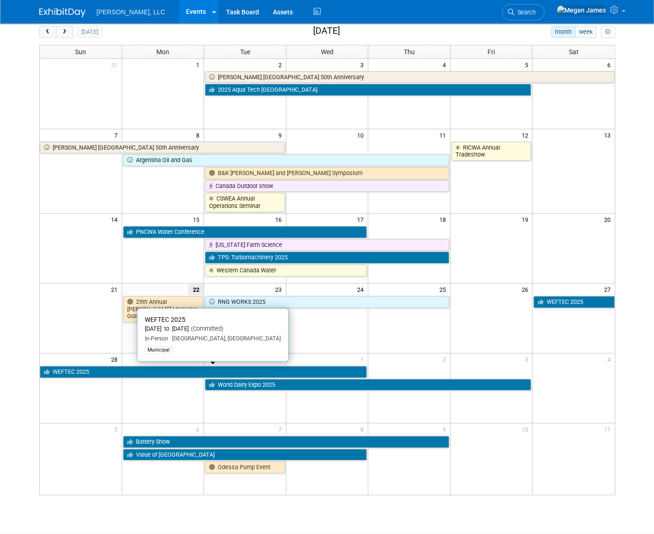
scroll to position [104, 0]
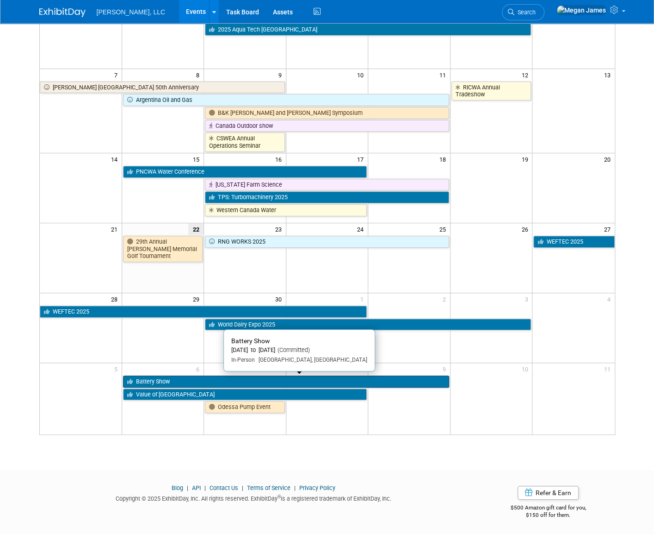
click at [150, 384] on link "Battery Show" at bounding box center [286, 381] width 326 height 12
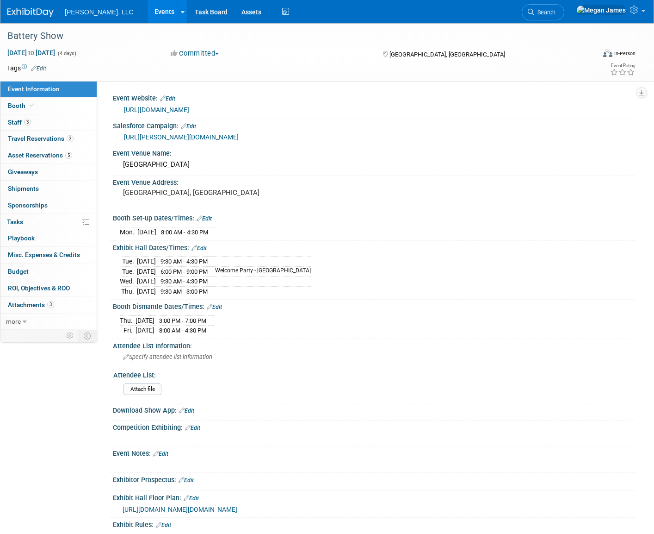
select select "Industrial"
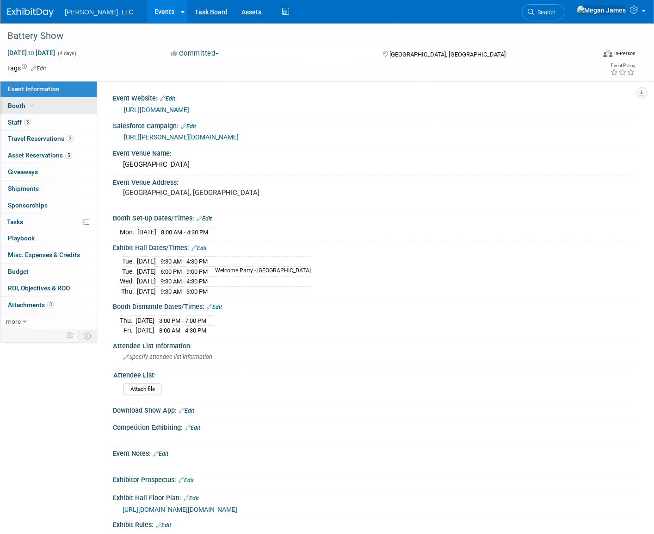
click at [80, 105] on link "Booth" at bounding box center [48, 106] width 96 height 16
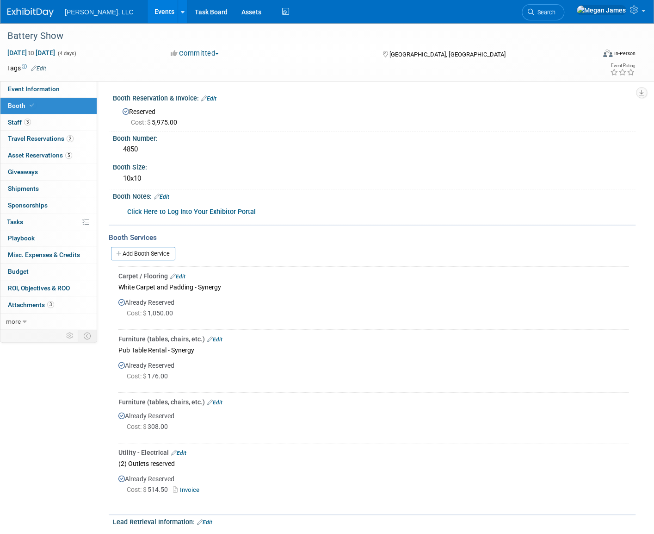
click at [148, 13] on link "Events" at bounding box center [165, 11] width 34 height 23
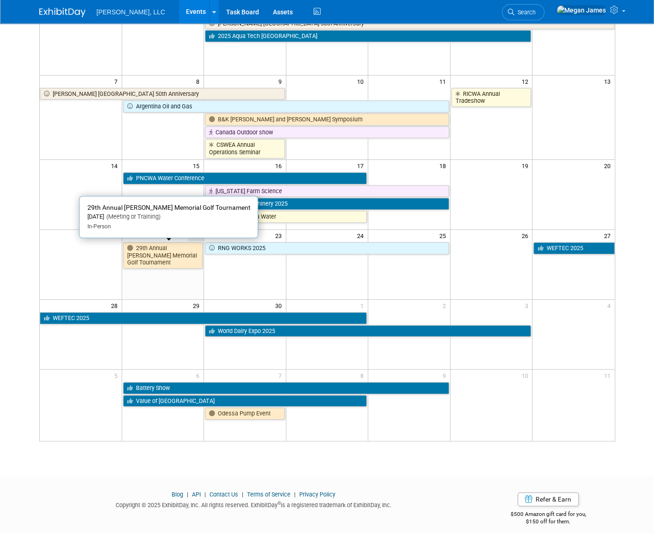
scroll to position [104, 0]
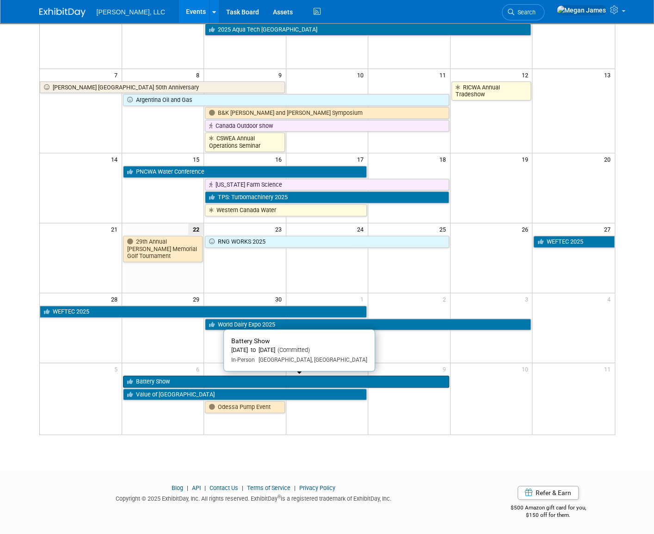
click at [157, 383] on link "Battery Show" at bounding box center [286, 381] width 326 height 12
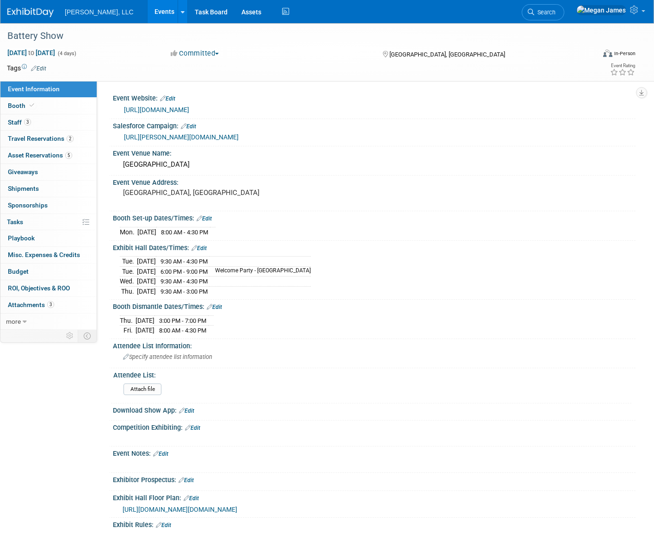
select select "Industrial"
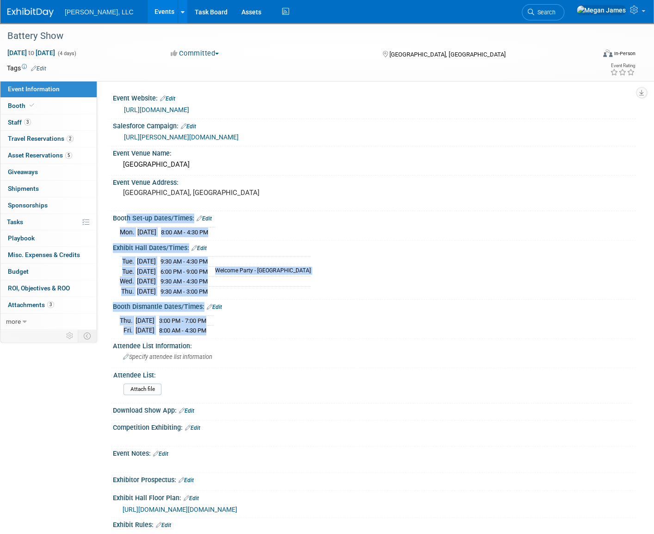
drag, startPoint x: 157, startPoint y: 318, endPoint x: 124, endPoint y: 237, distance: 87.6
click at [124, 237] on div "Event Website: Edit [URL][DOMAIN_NAME] Salesforce Campaign: Edit [URL][PERSON_N…" at bounding box center [370, 345] width 518 height 508
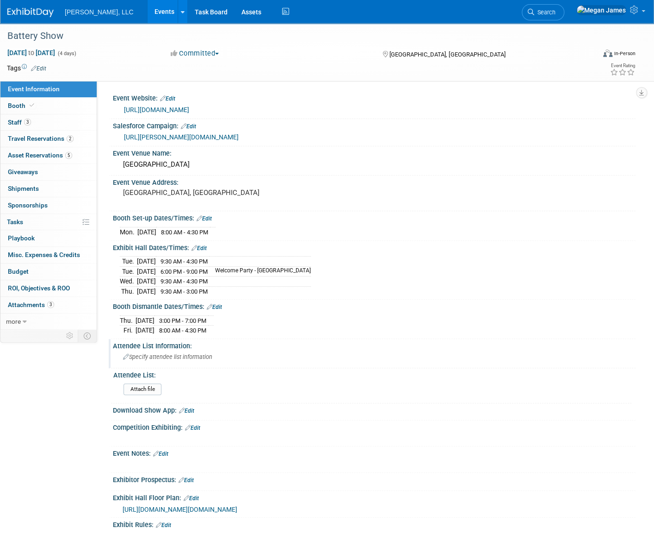
click at [365, 340] on div "Attendee List Information:" at bounding box center [374, 345] width 523 height 12
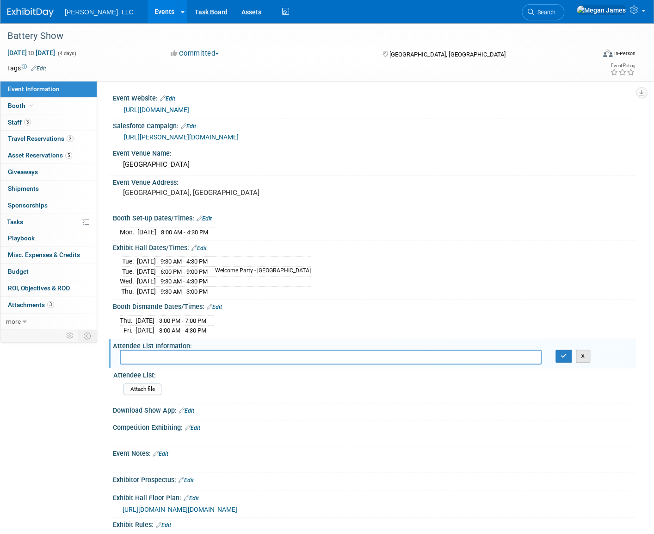
click at [588, 355] on button "X" at bounding box center [583, 355] width 14 height 13
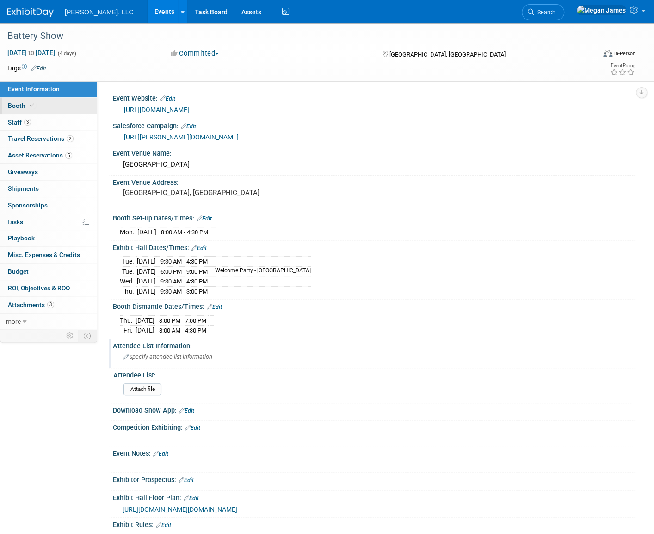
click at [79, 102] on link "Booth" at bounding box center [48, 106] width 96 height 16
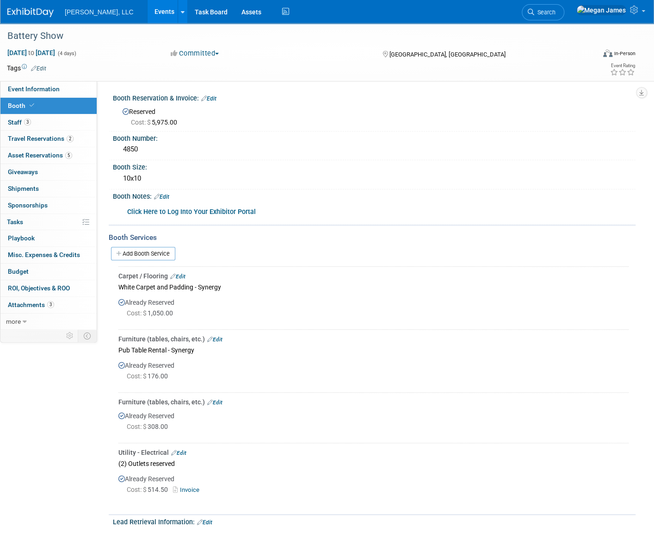
click at [56, 413] on div "Event Information Event Info Booth Booth 3 Staff 3 Staff 2 Travel Reservations …" at bounding box center [327, 398] width 654 height 750
click at [59, 188] on link "0 Shipments 0" at bounding box center [48, 188] width 96 height 16
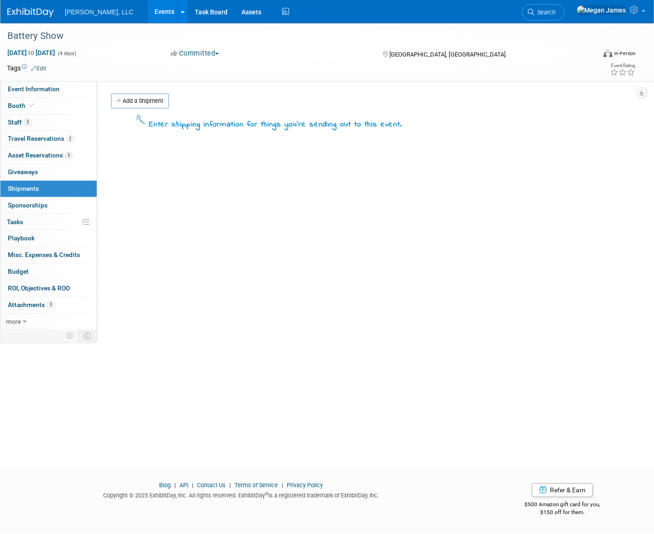
drag, startPoint x: 157, startPoint y: 106, endPoint x: 164, endPoint y: 106, distance: 7.0
click at [157, 106] on link "Add a Shipment" at bounding box center [140, 100] width 58 height 15
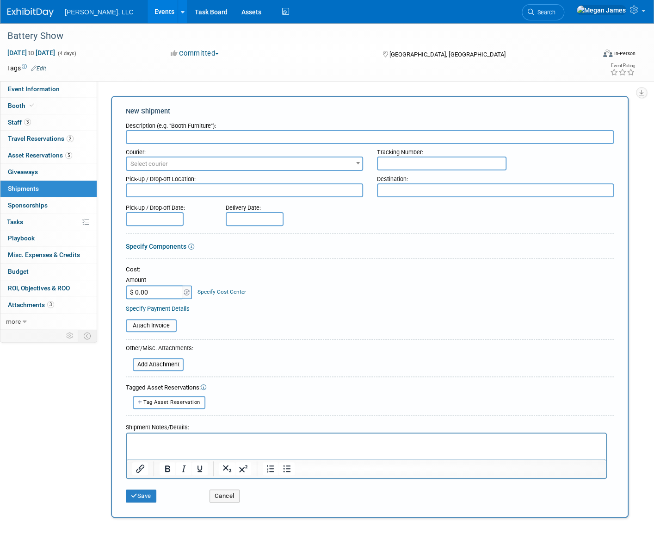
click at [156, 137] on input "text" at bounding box center [370, 137] width 488 height 14
type input "SYNERGY to Detroit"
click at [180, 159] on span "Select courier" at bounding box center [245, 163] width 236 height 13
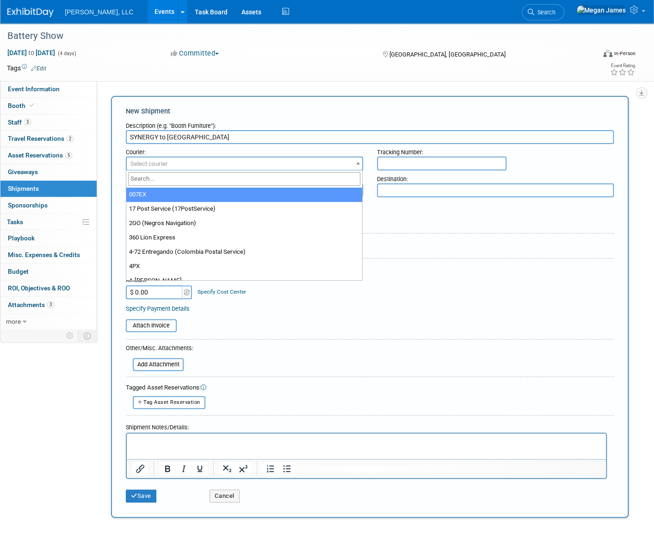
type input "p"
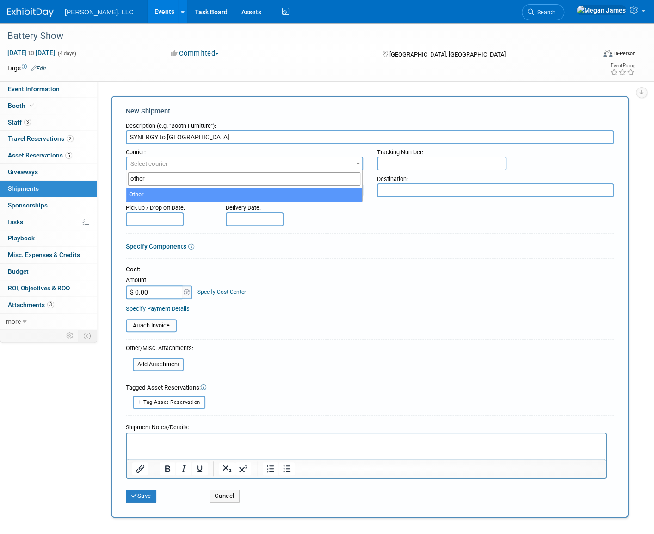
type input "other"
select select "1"
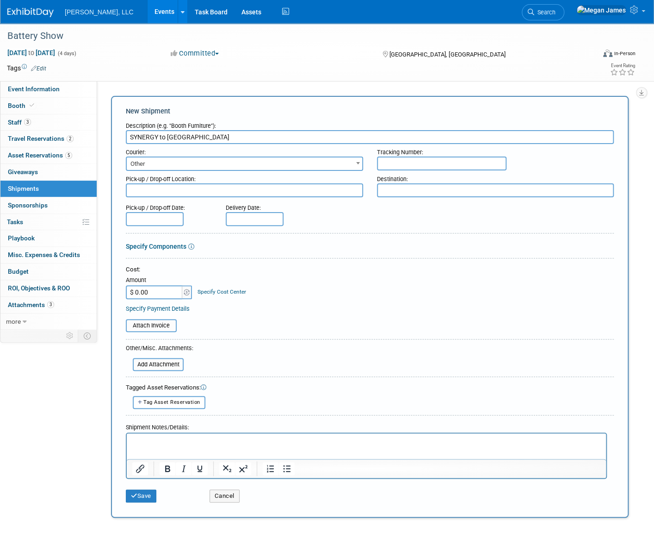
click at [397, 259] on div at bounding box center [370, 260] width 488 height 4
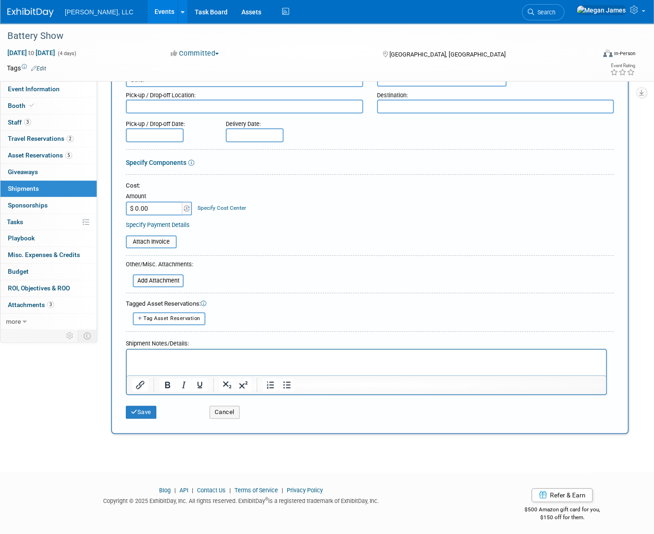
click at [160, 206] on input "$ 0.00" at bounding box center [155, 208] width 58 height 14
paste input "1,723"
type input "$ 1,723.00"
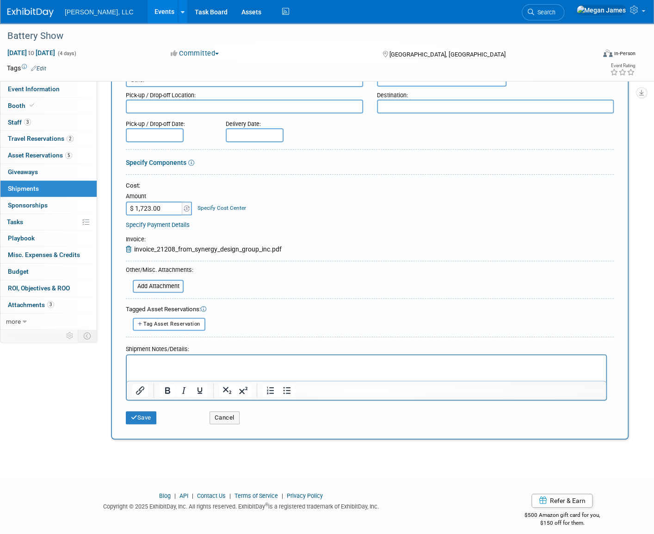
click at [157, 367] on html at bounding box center [366, 360] width 479 height 13
click at [148, 418] on button "Save" at bounding box center [141, 417] width 31 height 13
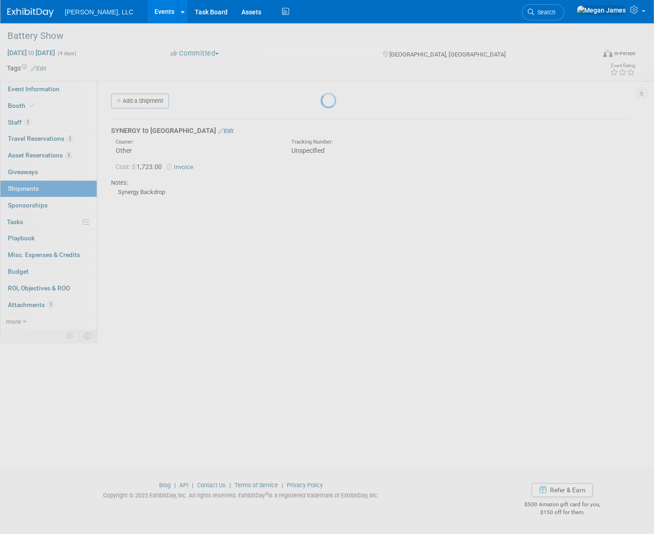
scroll to position [0, 0]
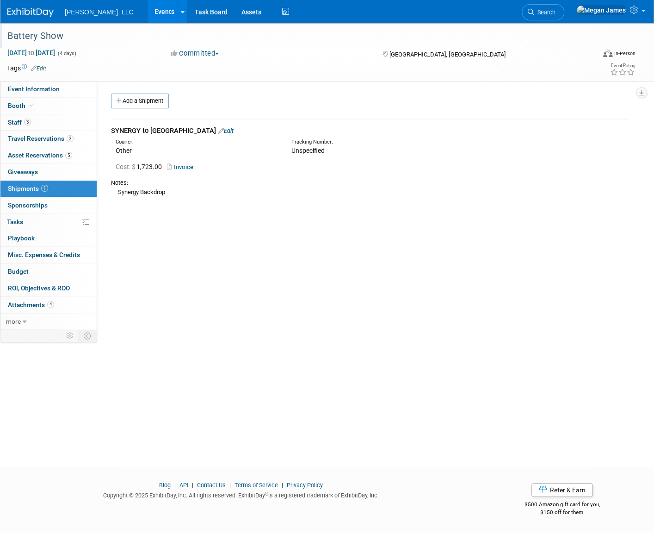
drag, startPoint x: 221, startPoint y: 281, endPoint x: 175, endPoint y: 46, distance: 239.5
click at [221, 281] on div "Event Website: Edit https://www.thebatteryshow.com/ Salesforce Campaign: Edit h…" at bounding box center [366, 205] width 539 height 248
click at [148, 11] on link "Events" at bounding box center [165, 11] width 34 height 23
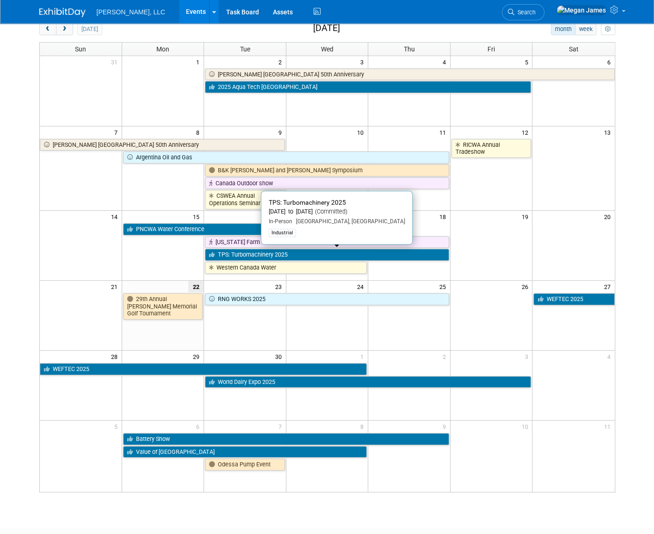
scroll to position [104, 0]
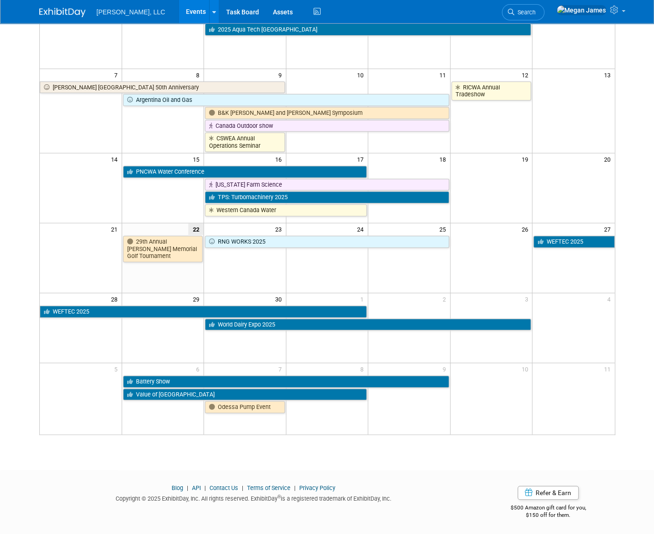
click at [183, 381] on link "Battery Show" at bounding box center [286, 381] width 326 height 12
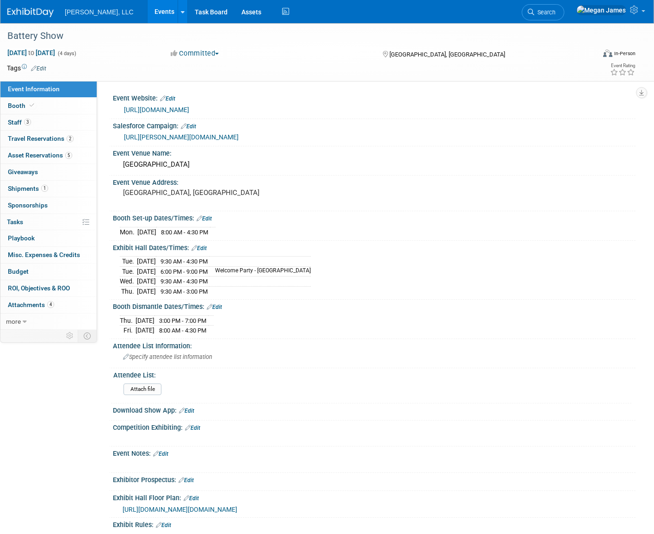
select select "Industrial"
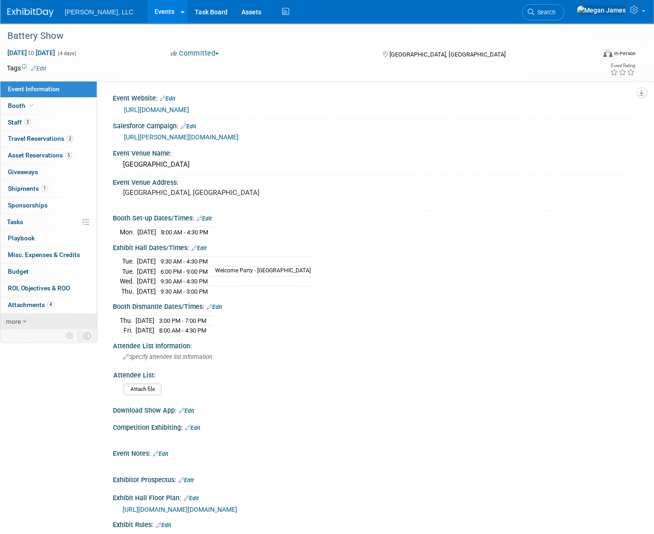
click at [35, 319] on link "more" at bounding box center [48, 321] width 96 height 16
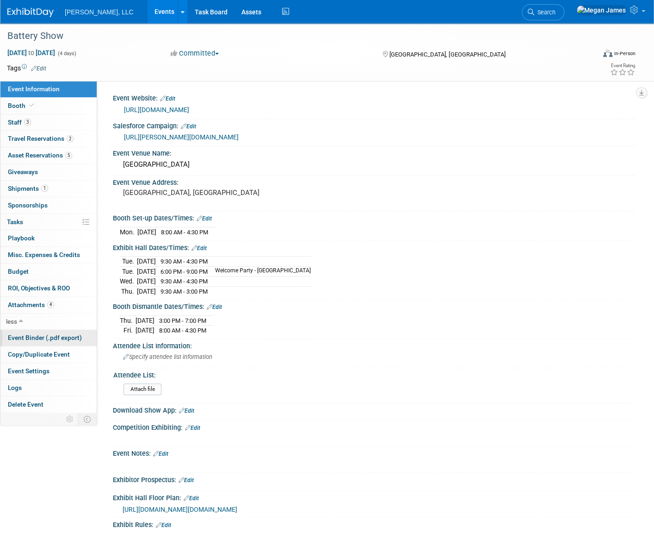
click at [37, 336] on span "Event Binder (.pdf export)" at bounding box center [45, 337] width 74 height 7
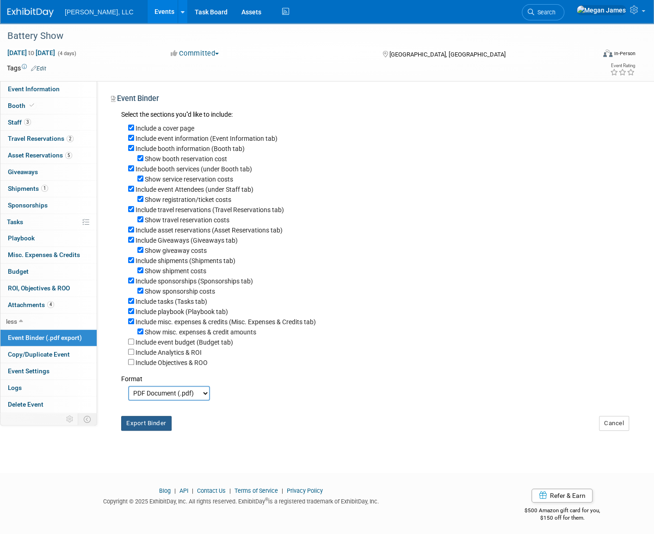
click at [163, 430] on button "Export Binder" at bounding box center [146, 423] width 50 height 15
click at [148, 7] on link "Events" at bounding box center [165, 11] width 34 height 23
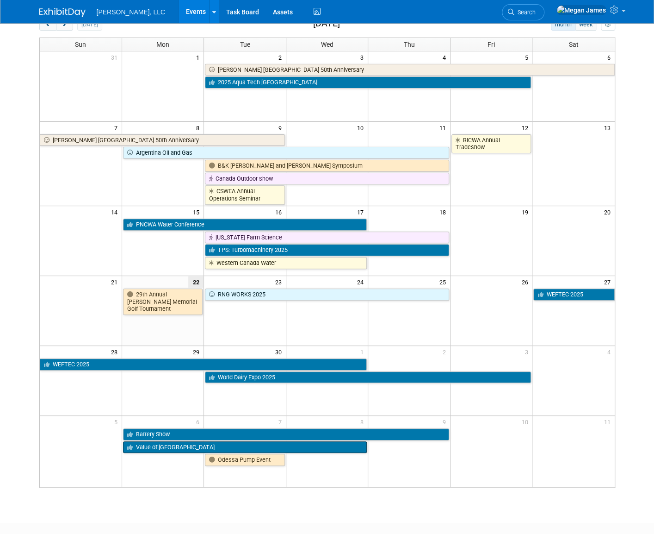
scroll to position [104, 0]
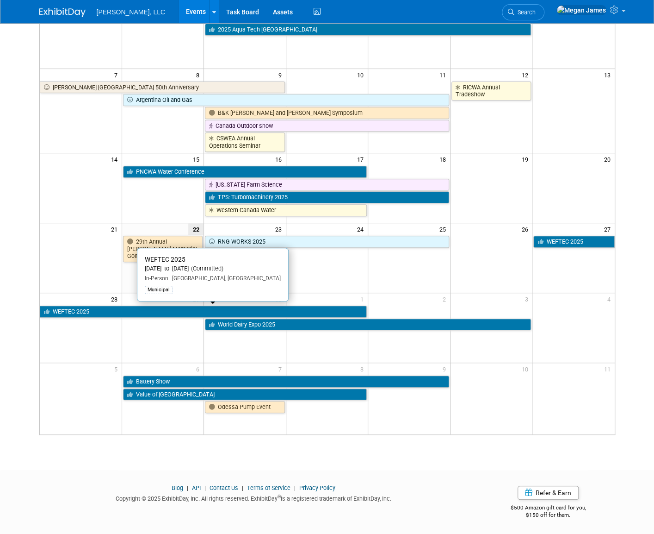
click at [76, 311] on link "WEFTEC 2025" at bounding box center [204, 311] width 328 height 12
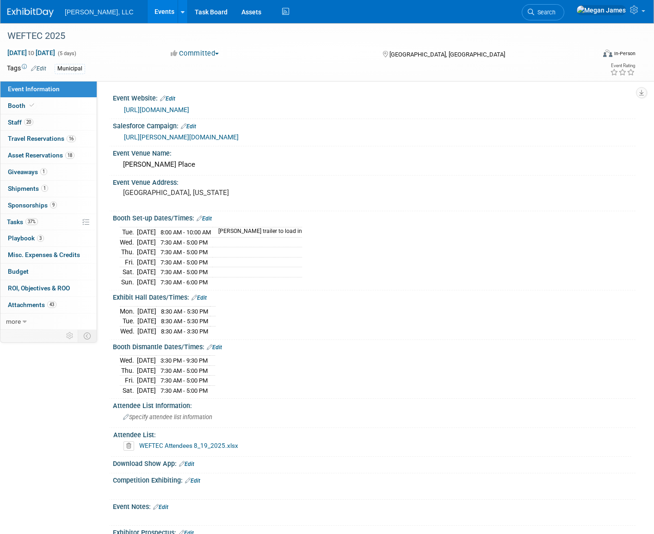
select select "Municipal"
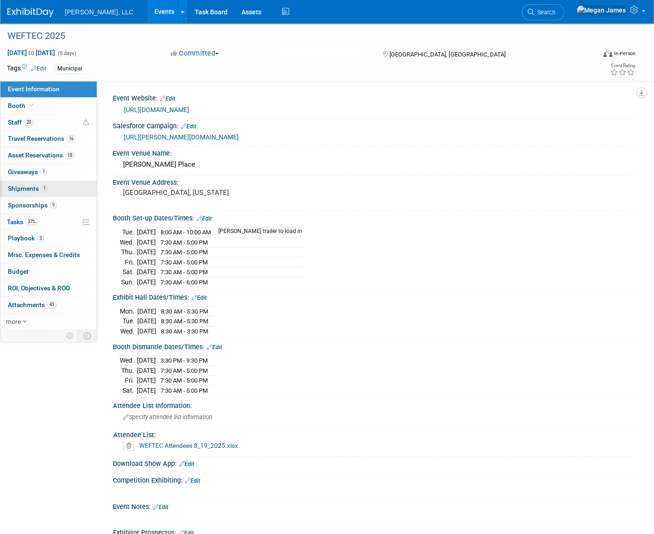
click at [37, 187] on span "Shipments 1" at bounding box center [28, 188] width 40 height 7
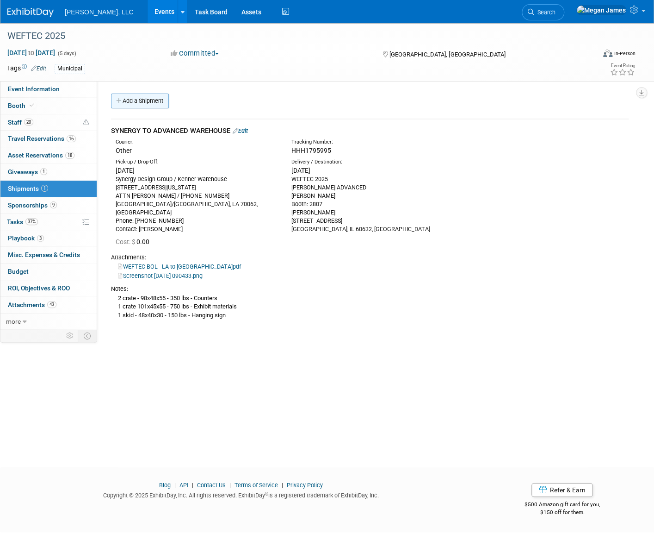
click at [146, 100] on link "Add a Shipment" at bounding box center [140, 100] width 58 height 15
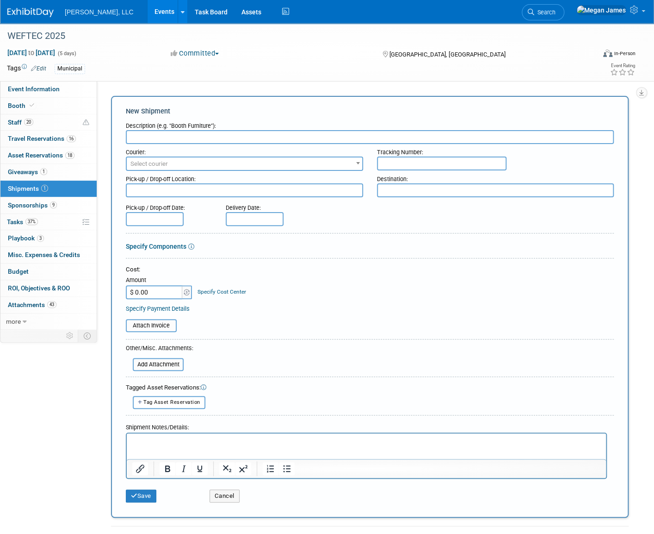
click at [162, 135] on input "text" at bounding box center [370, 137] width 488 height 14
type input "EQUIPMENT TO SHOW"
click at [311, 277] on div "Cost: Amount $ 0.00 Specify Cost Center Cost Center -- Not Specified --" at bounding box center [370, 282] width 488 height 34
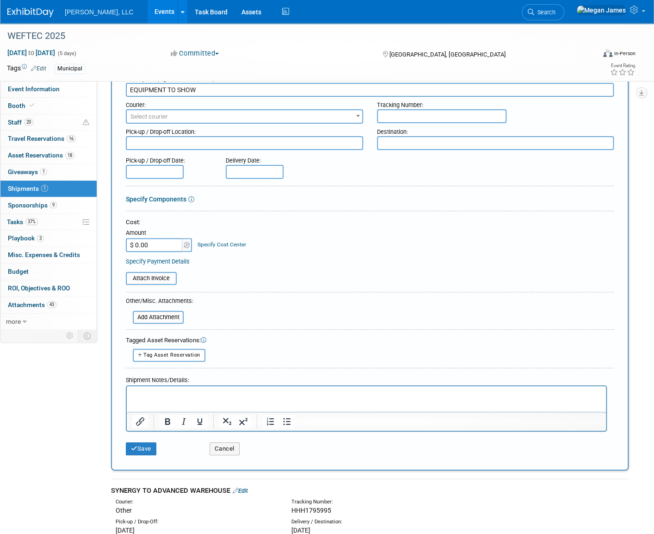
scroll to position [168, 0]
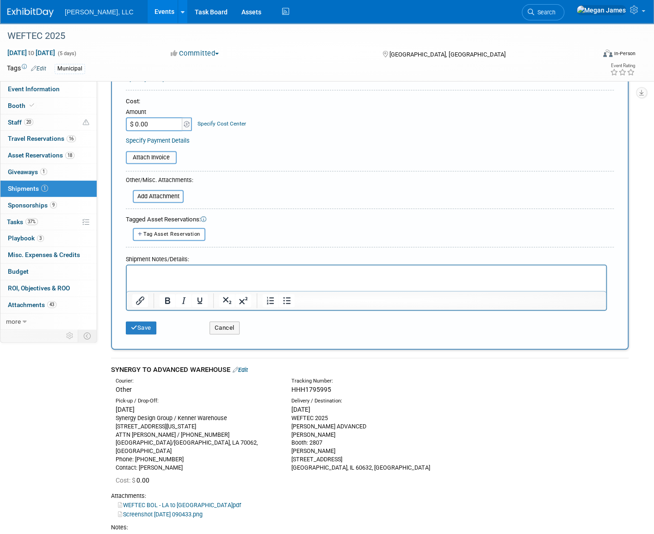
click at [174, 274] on p "Rich Text Area. Press ALT-0 for help." at bounding box center [366, 272] width 469 height 9
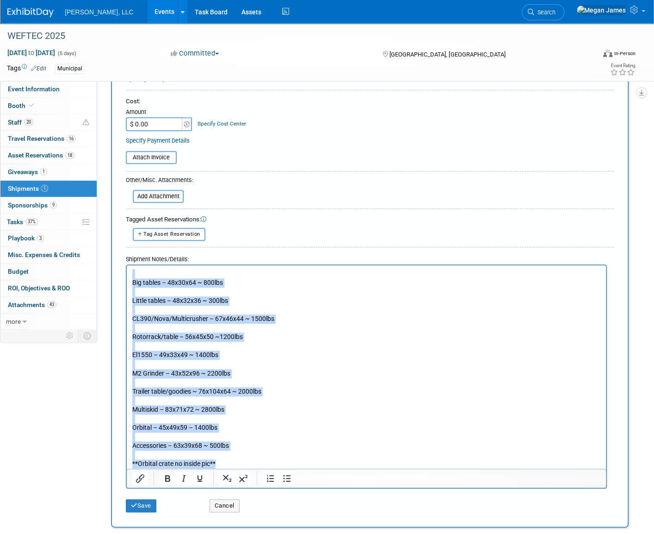
drag, startPoint x: 133, startPoint y: 411, endPoint x: 249, endPoint y: 541, distance: 174.0
click at [127, 276] on html "Big tables – 48x30x64 ~ 800lbs Little tables – 48x32x36 ~ 300lbs CL390/Nova/Mul…" at bounding box center [366, 366] width 479 height 203
click at [132, 283] on body "Big tables – 48x30x64 ~ 800lbs Little tables – 48x32x36 ~ 300lbs CL390/Nova/Mul…" at bounding box center [367, 367] width 470 height 199
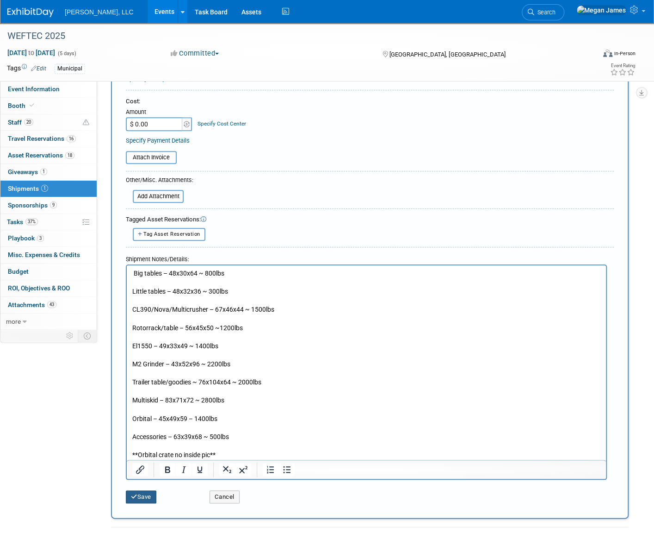
click at [145, 497] on button "Save" at bounding box center [141, 496] width 31 height 13
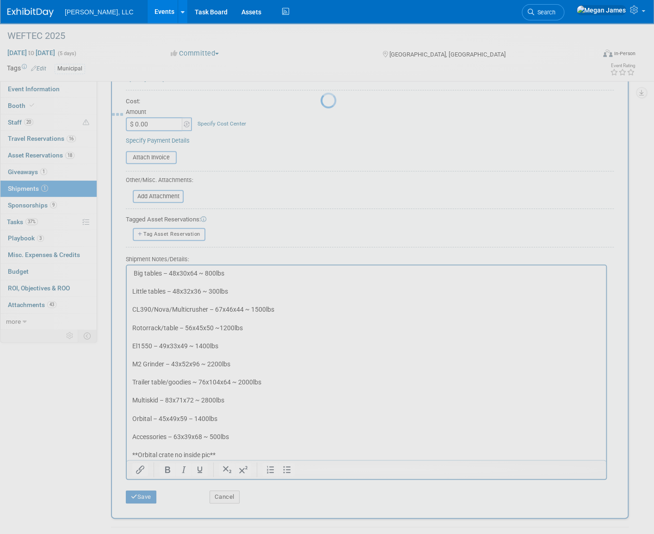
scroll to position [155, 0]
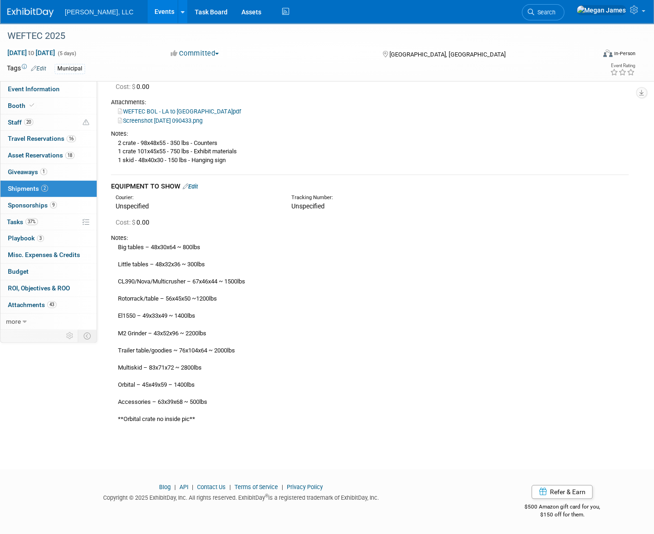
click at [133, 254] on div "Big tables – 48x30x64 ~ 800lbs Little tables – 48x32x36 ~ 300lbs CL390/Nova/Mul…" at bounding box center [370, 332] width 518 height 181
drag, startPoint x: 120, startPoint y: 246, endPoint x: 224, endPoint y: 415, distance: 198.4
click at [224, 415] on div "Big tables – 48x30x64 ~ 800lbs Little tables – 48x32x36 ~ 300lbs CL390/Nova/Mul…" at bounding box center [370, 332] width 518 height 181
click at [225, 415] on div "Big tables – 48x30x64 ~ 800lbs Little tables – 48x32x36 ~ 300lbs CL390/Nova/Mul…" at bounding box center [370, 332] width 518 height 181
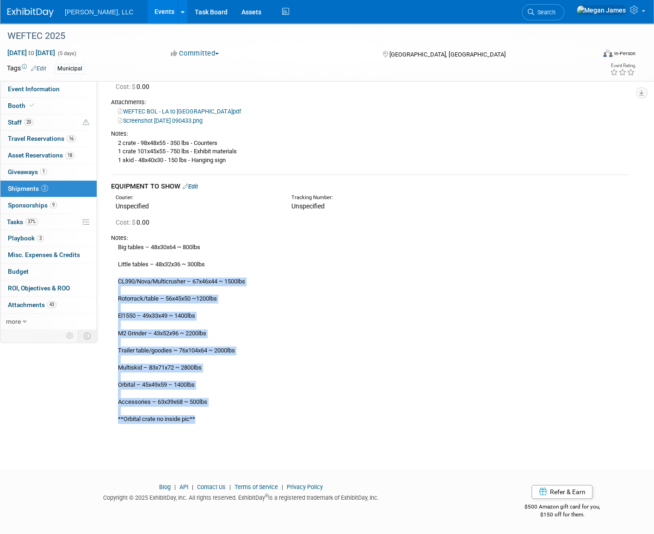
drag, startPoint x: 148, startPoint y: 352, endPoint x: 120, endPoint y: 279, distance: 77.8
click at [120, 279] on div "Big tables – 48x30x64 ~ 800lbs Little tables – 48x32x36 ~ 300lbs CL390/Nova/Mul…" at bounding box center [370, 332] width 518 height 181
drag, startPoint x: 120, startPoint y: 279, endPoint x: 124, endPoint y: 285, distance: 7.3
click at [124, 285] on div "Big tables – 48x30x64 ~ 800lbs Little tables – 48x32x36 ~ 300lbs CL390/Nova/Mul…" at bounding box center [370, 332] width 518 height 181
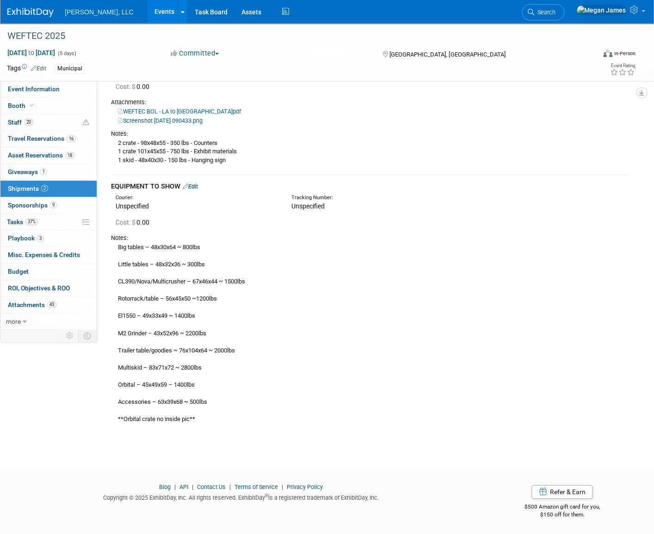
click at [153, 282] on div "Big tables – 48x30x64 ~ 800lbs Little tables – 48x32x36 ~ 300lbs CL390/Nova/Mul…" at bounding box center [370, 332] width 518 height 181
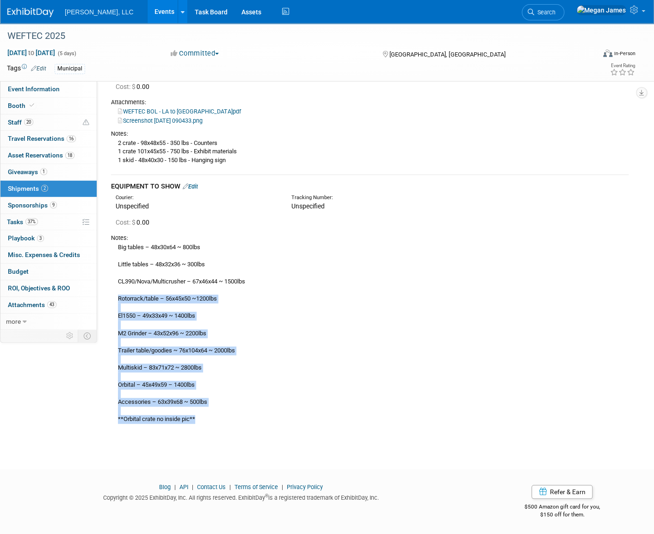
drag, startPoint x: 118, startPoint y: 296, endPoint x: 212, endPoint y: 420, distance: 155.9
click at [212, 420] on div "Big tables – 48x30x64 ~ 800lbs Little tables – 48x32x36 ~ 300lbs CL390/Nova/Mul…" at bounding box center [370, 332] width 518 height 181
click at [211, 420] on div "Big tables – 48x30x64 ~ 800lbs Little tables – 48x32x36 ~ 300lbs CL390/Nova/Mul…" at bounding box center [370, 332] width 518 height 181
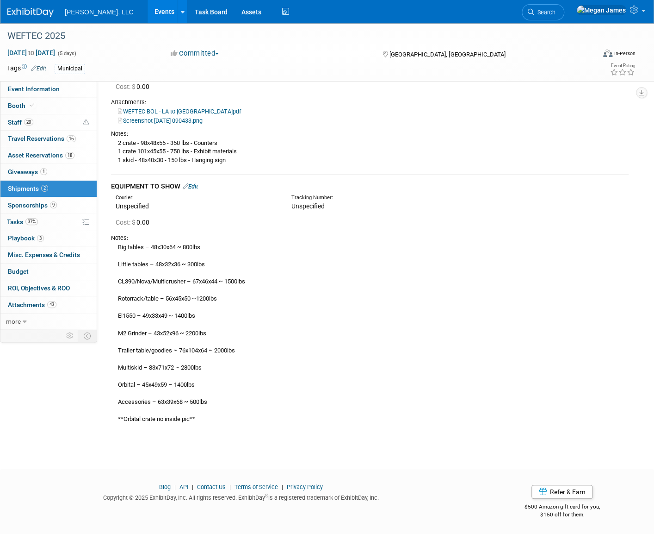
drag, startPoint x: 216, startPoint y: 422, endPoint x: 111, endPoint y: 245, distance: 205.2
click at [111, 245] on div "Big tables – 48x30x64 ~ 800lbs Little tables – 48x32x36 ~ 300lbs CL390/Nova/Mul…" at bounding box center [370, 332] width 518 height 181
click at [351, 249] on div "Big tables – 48x30x64 ~ 800lbs Little tables – 48x32x36 ~ 300lbs CL390/Nova/Mul…" at bounding box center [370, 332] width 518 height 181
click at [280, 284] on div "Big tables – 48x30x64 ~ 800lbs Little tables – 48x32x36 ~ 300lbs CL390/Nova/Mul…" at bounding box center [370, 332] width 518 height 181
